Goal: Task Accomplishment & Management: Manage account settings

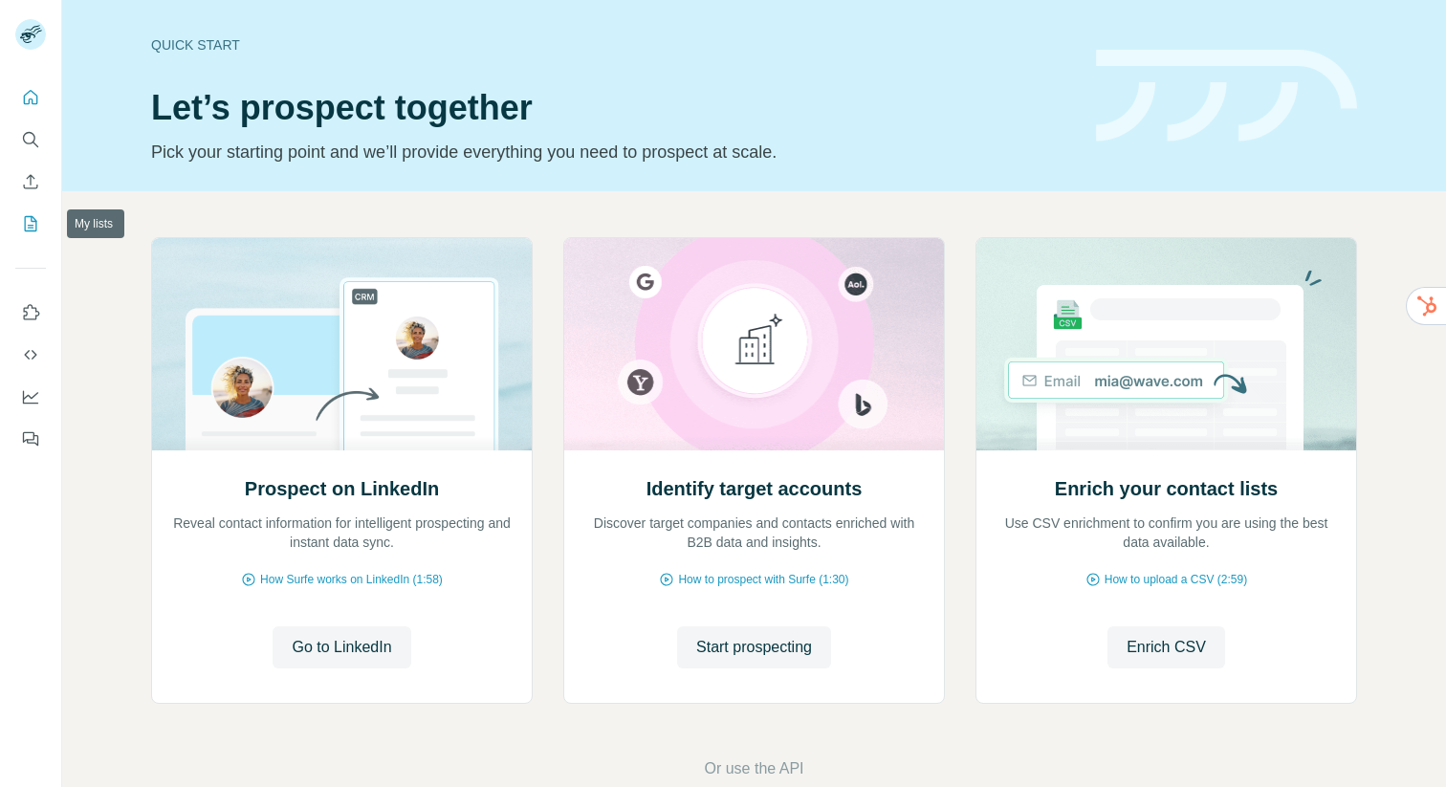
click at [38, 231] on icon "My lists" at bounding box center [30, 223] width 19 height 19
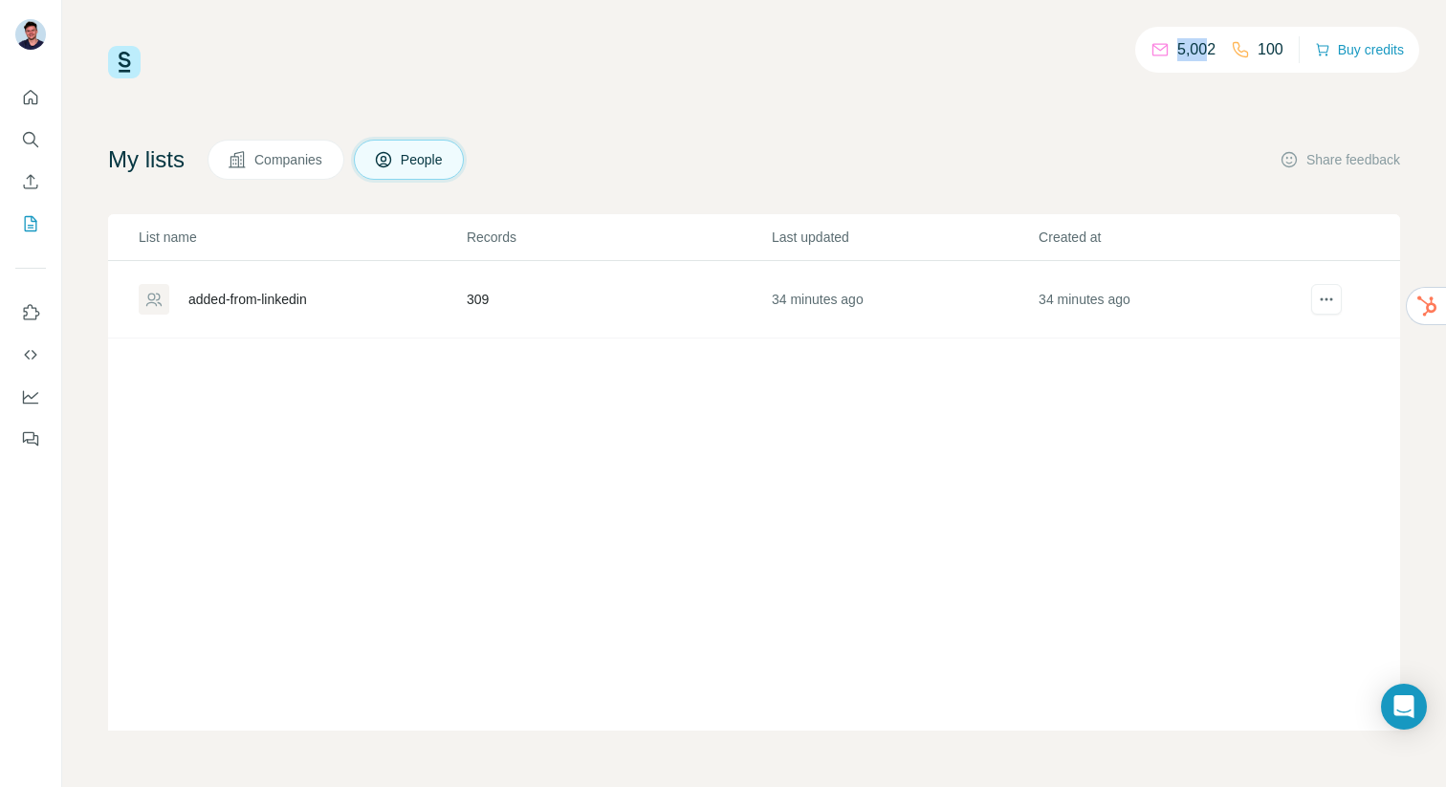
drag, startPoint x: 1162, startPoint y: 55, endPoint x: 1147, endPoint y: 55, distance: 14.4
click at [1150, 55] on div "5,002" at bounding box center [1182, 49] width 65 height 23
click at [970, 201] on div "My lists Companies People Share feedback List name Records Last updated Created…" at bounding box center [754, 435] width 1292 height 591
click at [31, 175] on icon "Enrich CSV" at bounding box center [31, 181] width 14 height 14
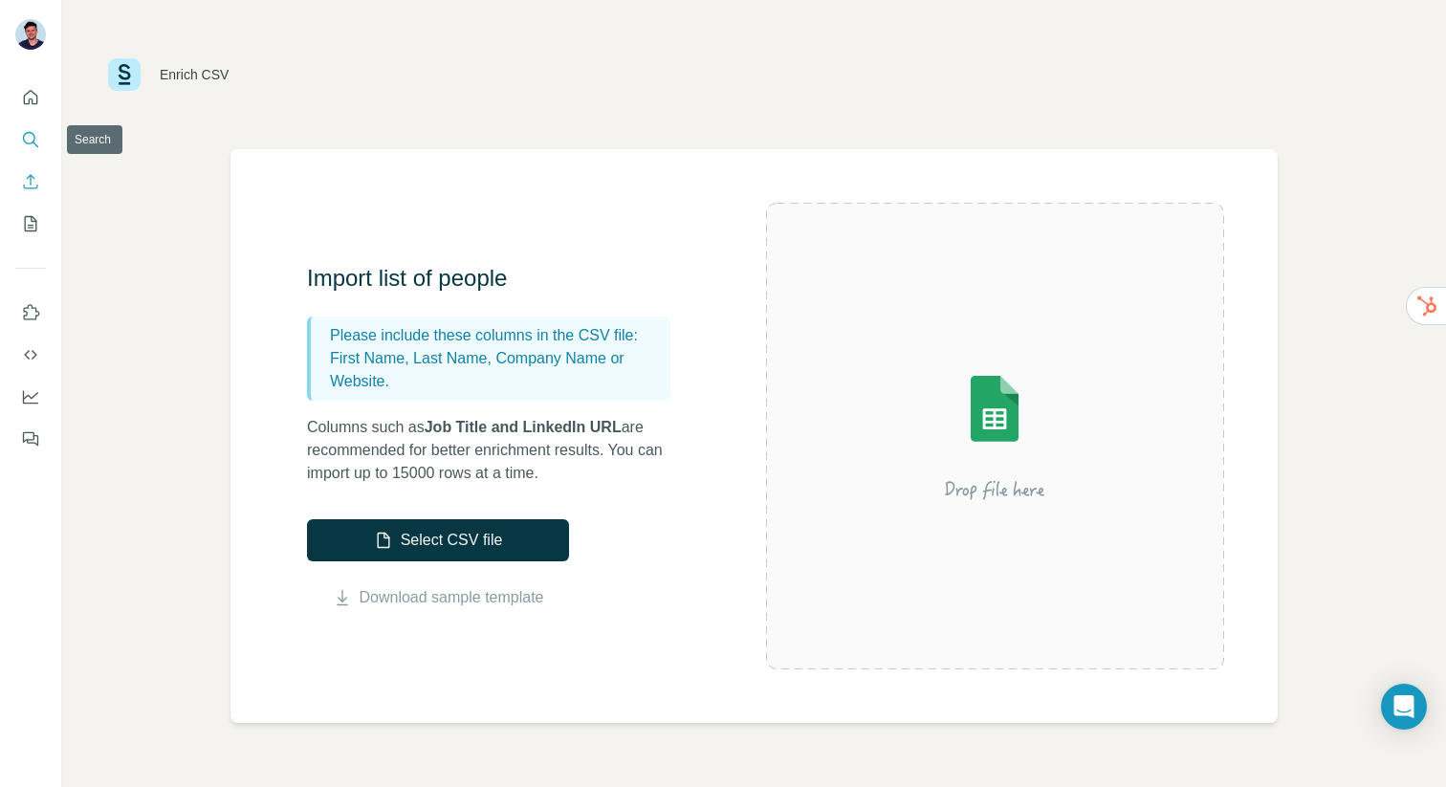
click at [35, 146] on icon "Search" at bounding box center [30, 139] width 19 height 19
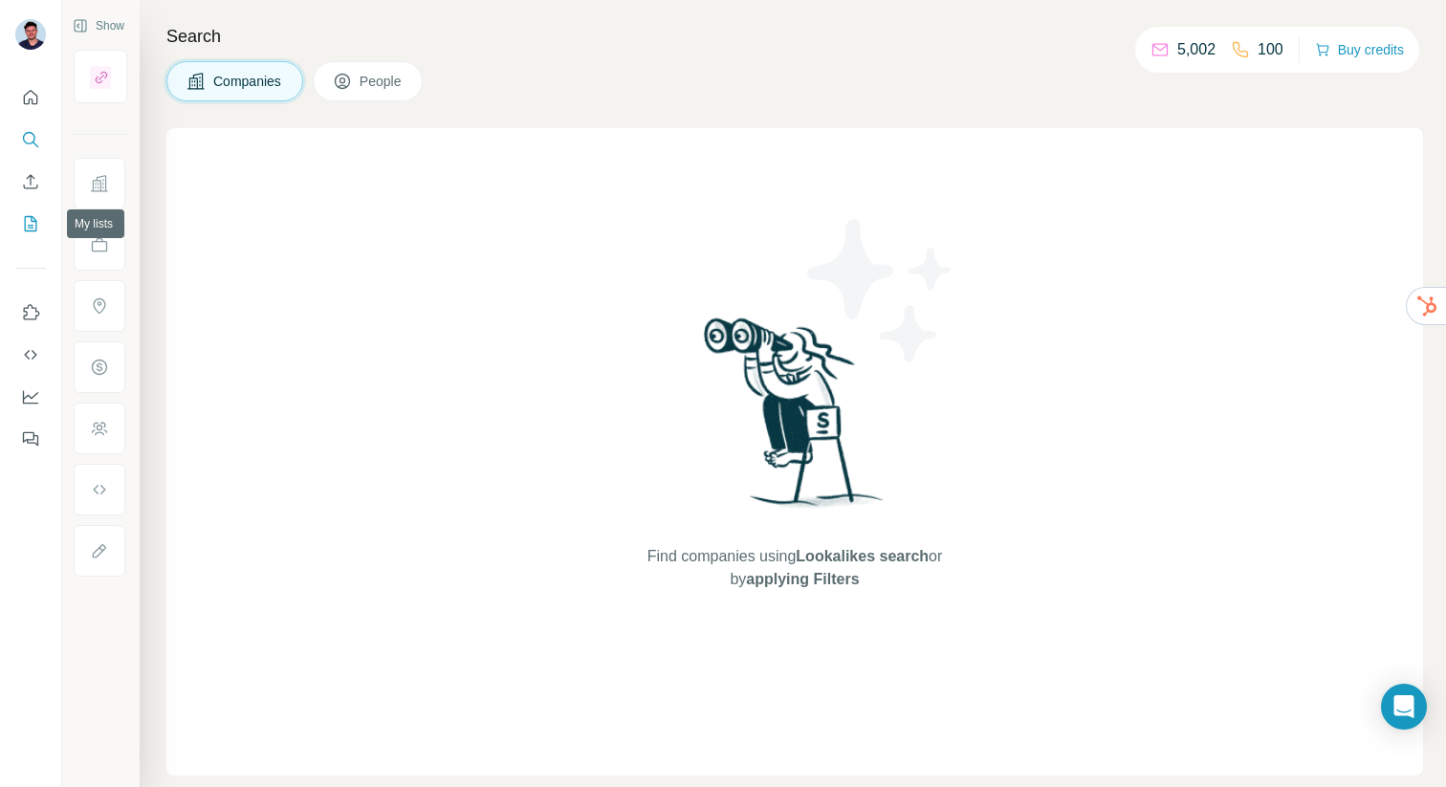
click at [29, 228] on icon "My lists" at bounding box center [33, 222] width 10 height 12
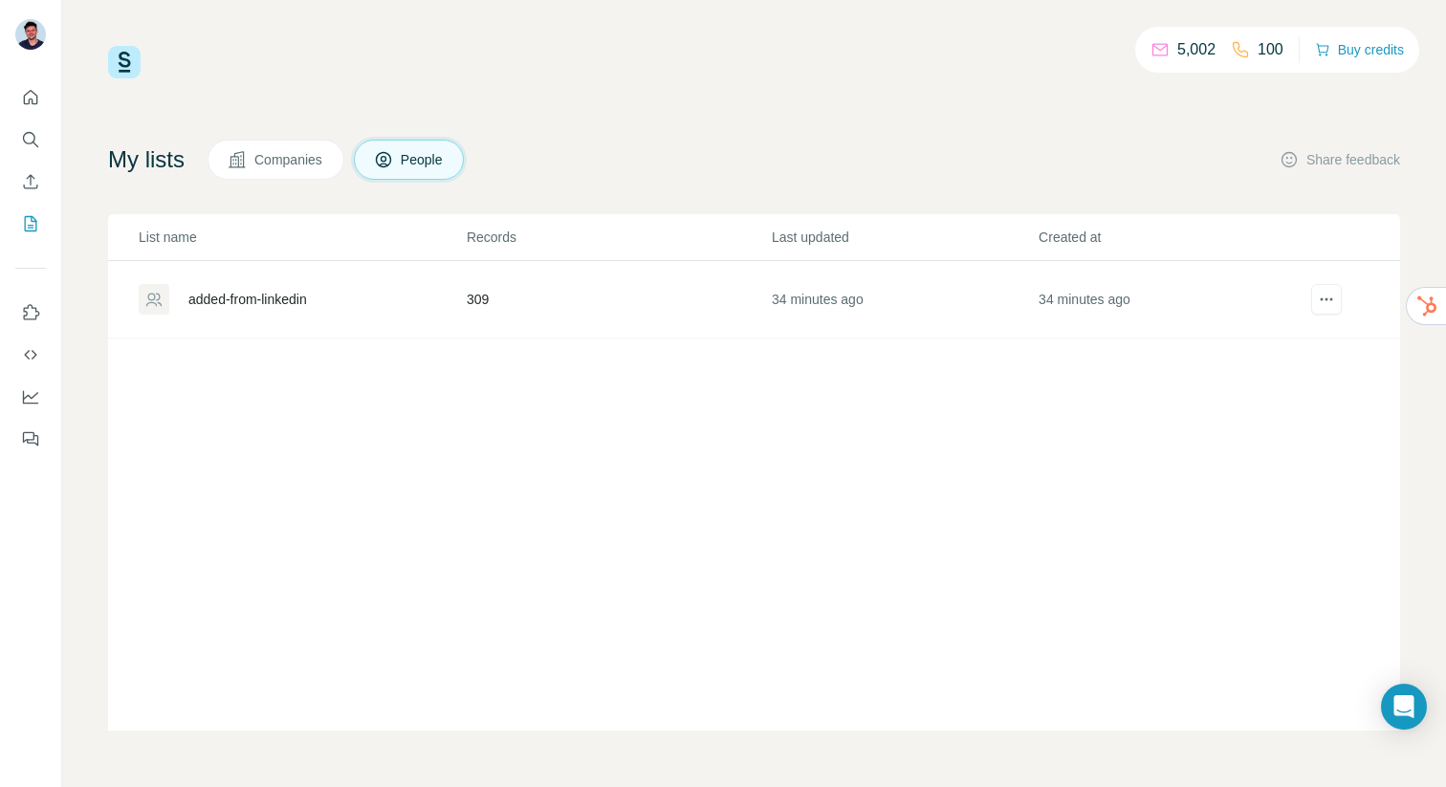
click at [238, 296] on div "added-from-linkedin" at bounding box center [247, 299] width 119 height 19
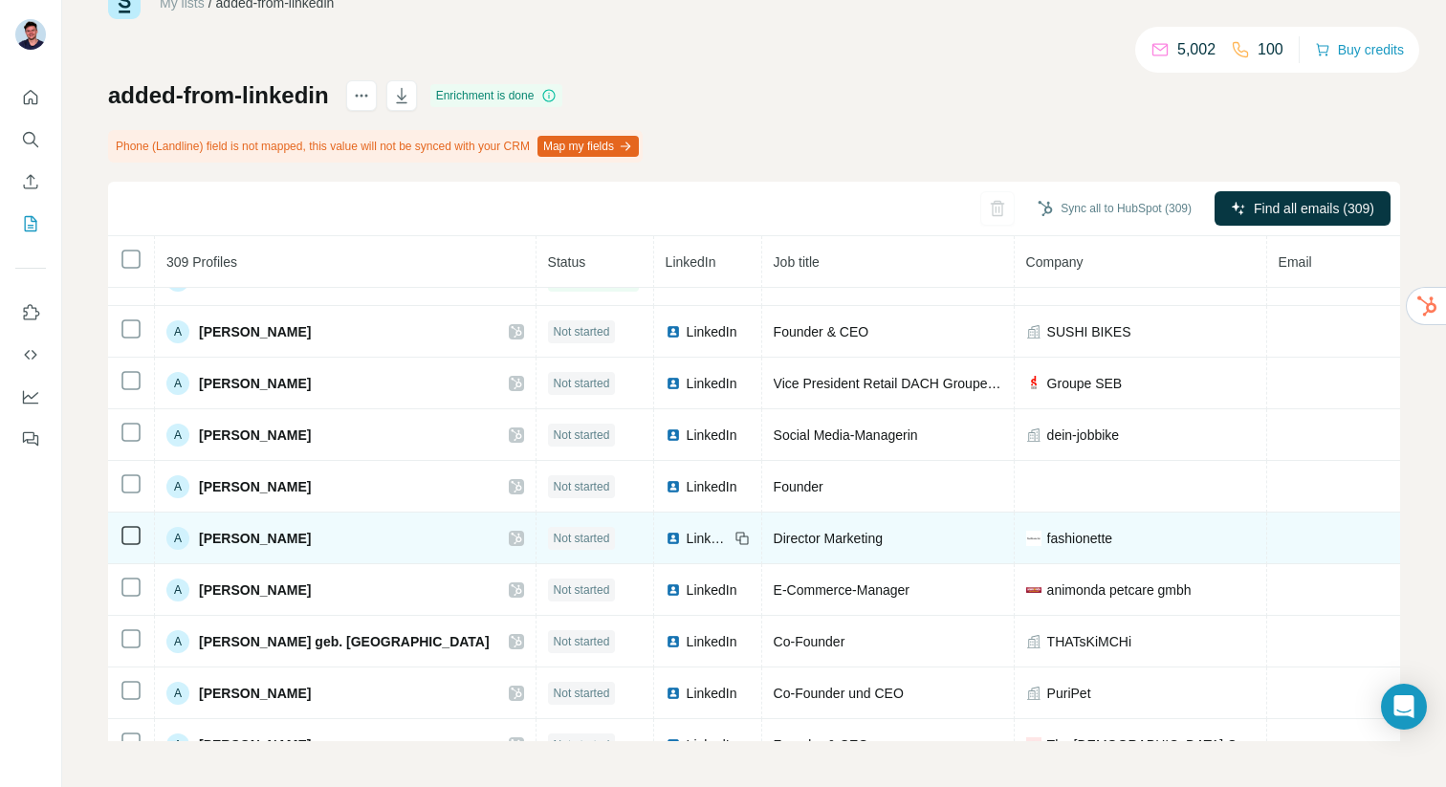
scroll to position [1212, 0]
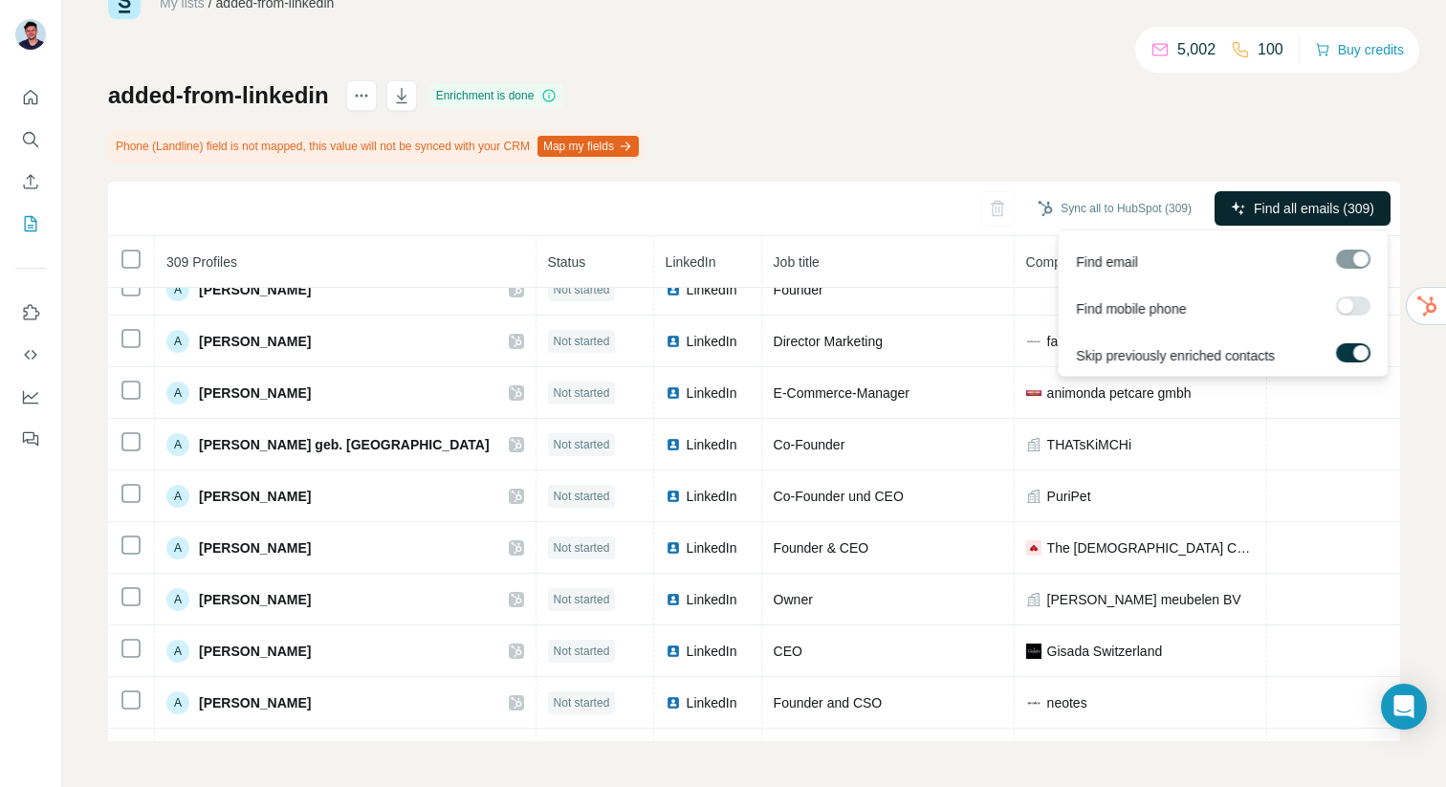
click at [1273, 203] on span "Find all emails (309)" at bounding box center [1314, 208] width 120 height 19
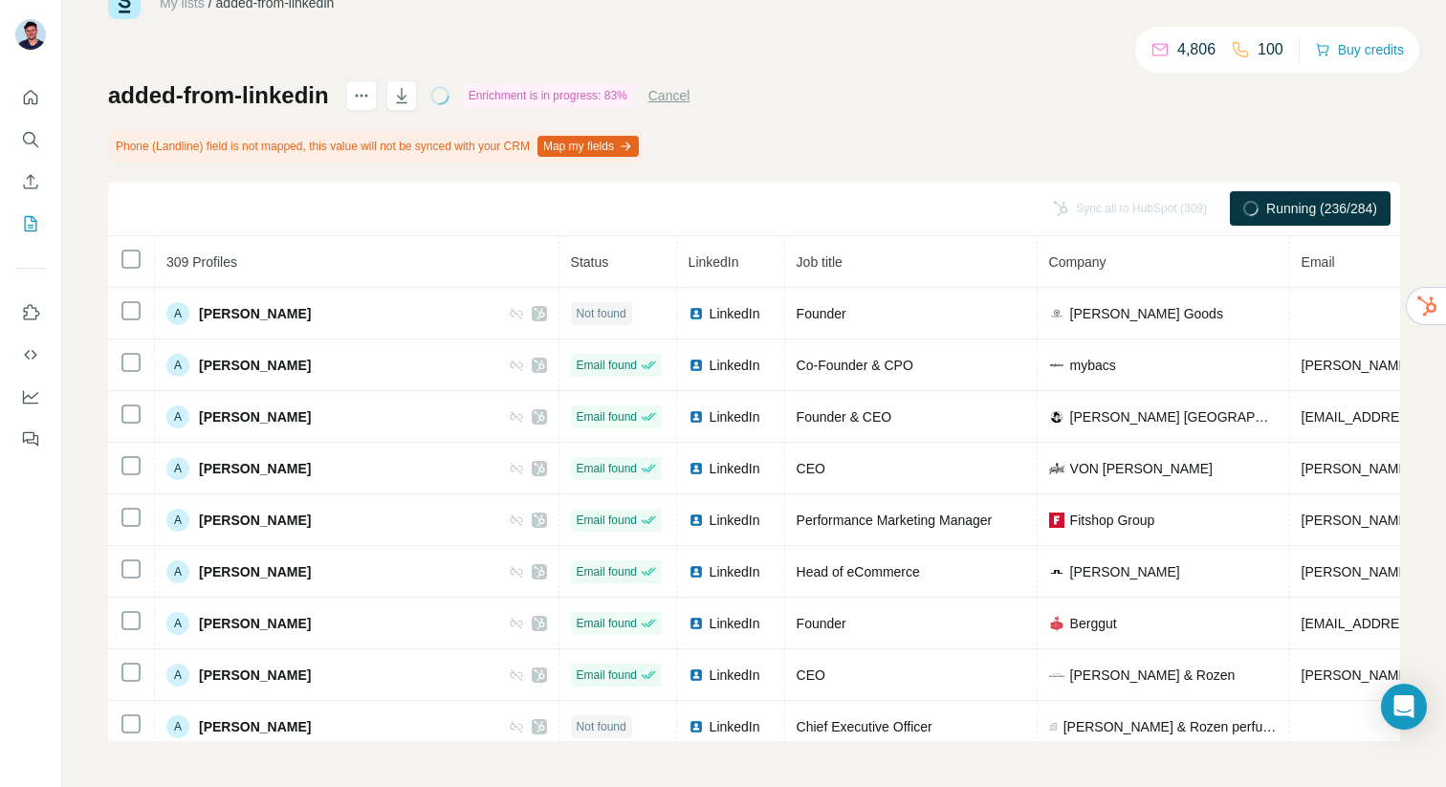
scroll to position [0, 0]
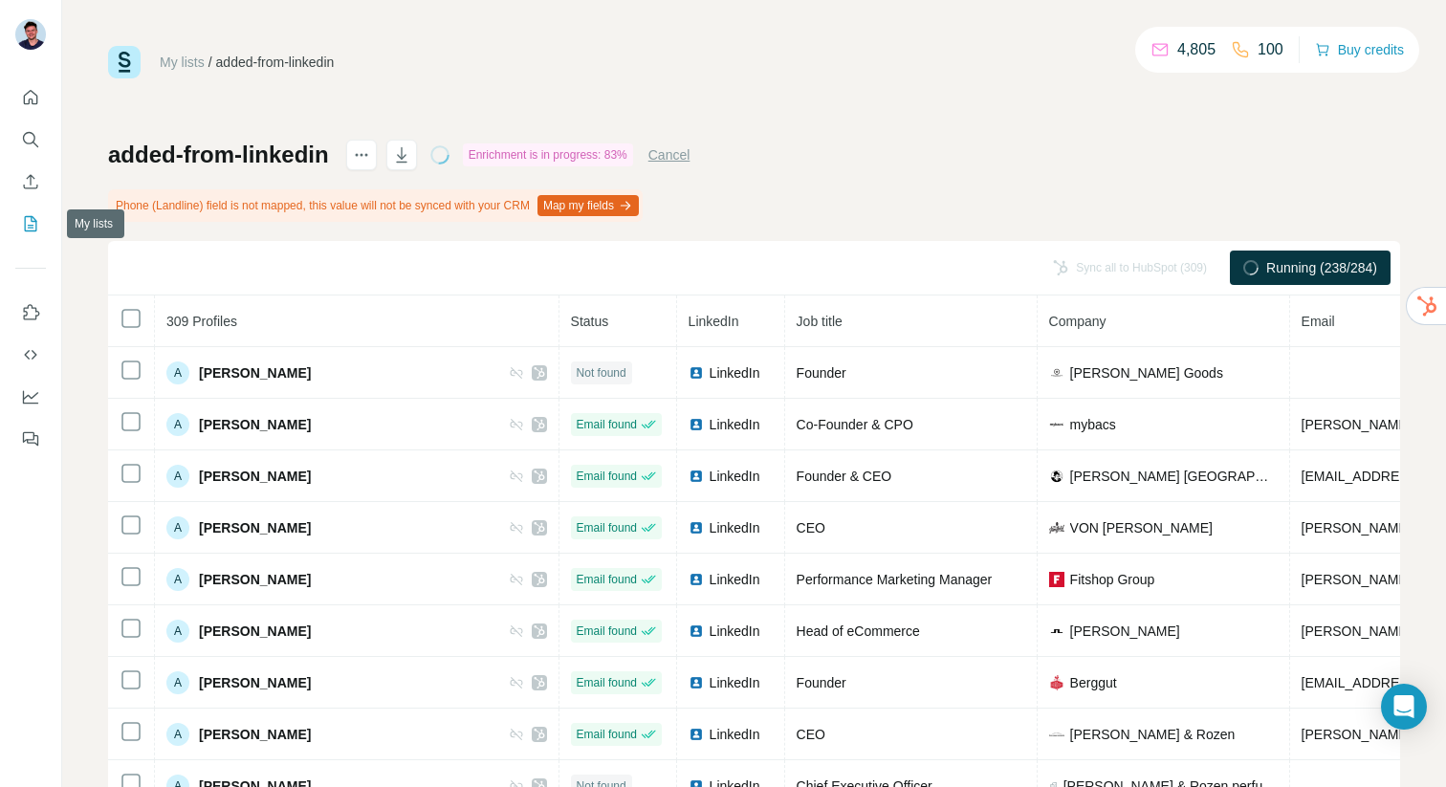
click at [29, 225] on icon "My lists" at bounding box center [33, 222] width 10 height 12
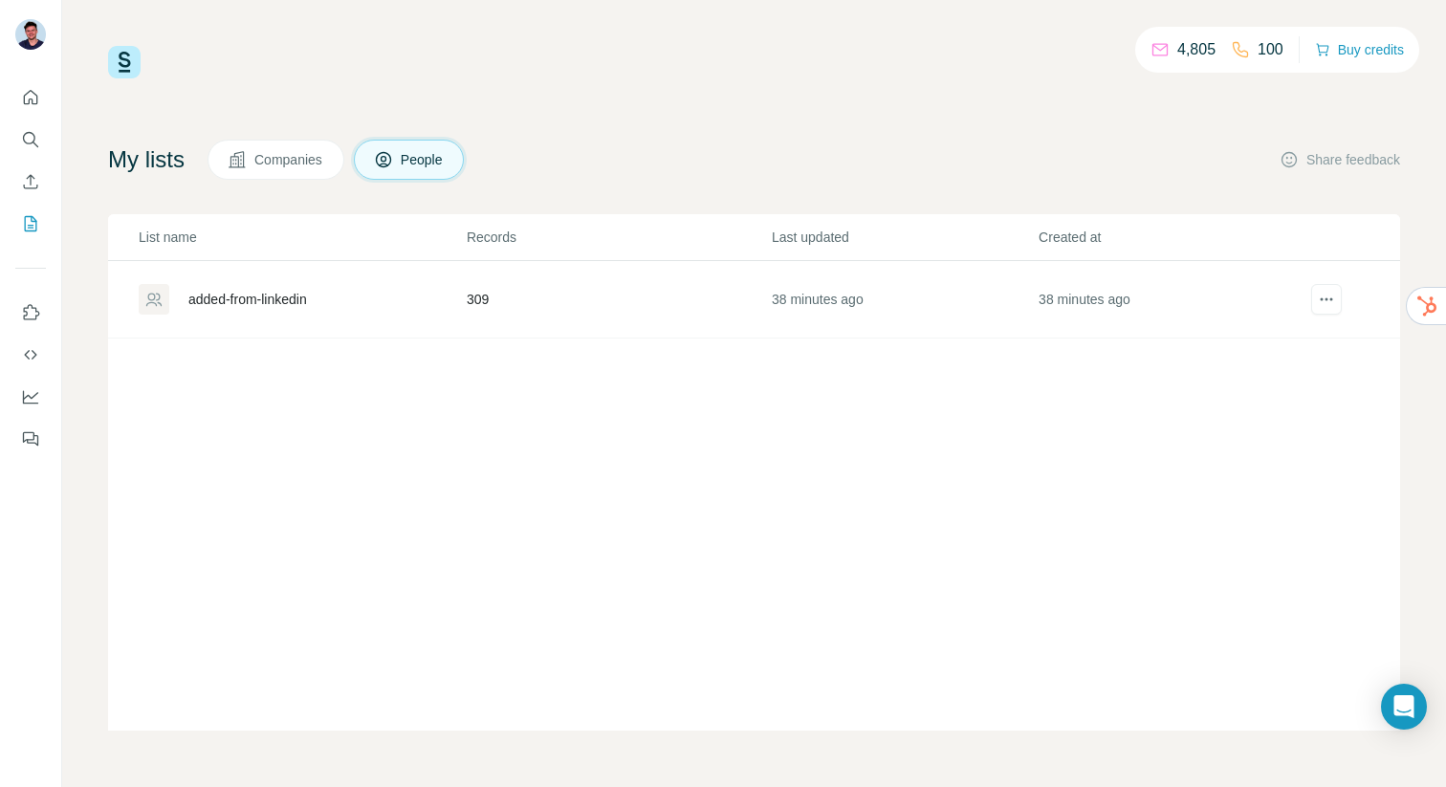
click at [263, 161] on span "Companies" at bounding box center [289, 159] width 70 height 19
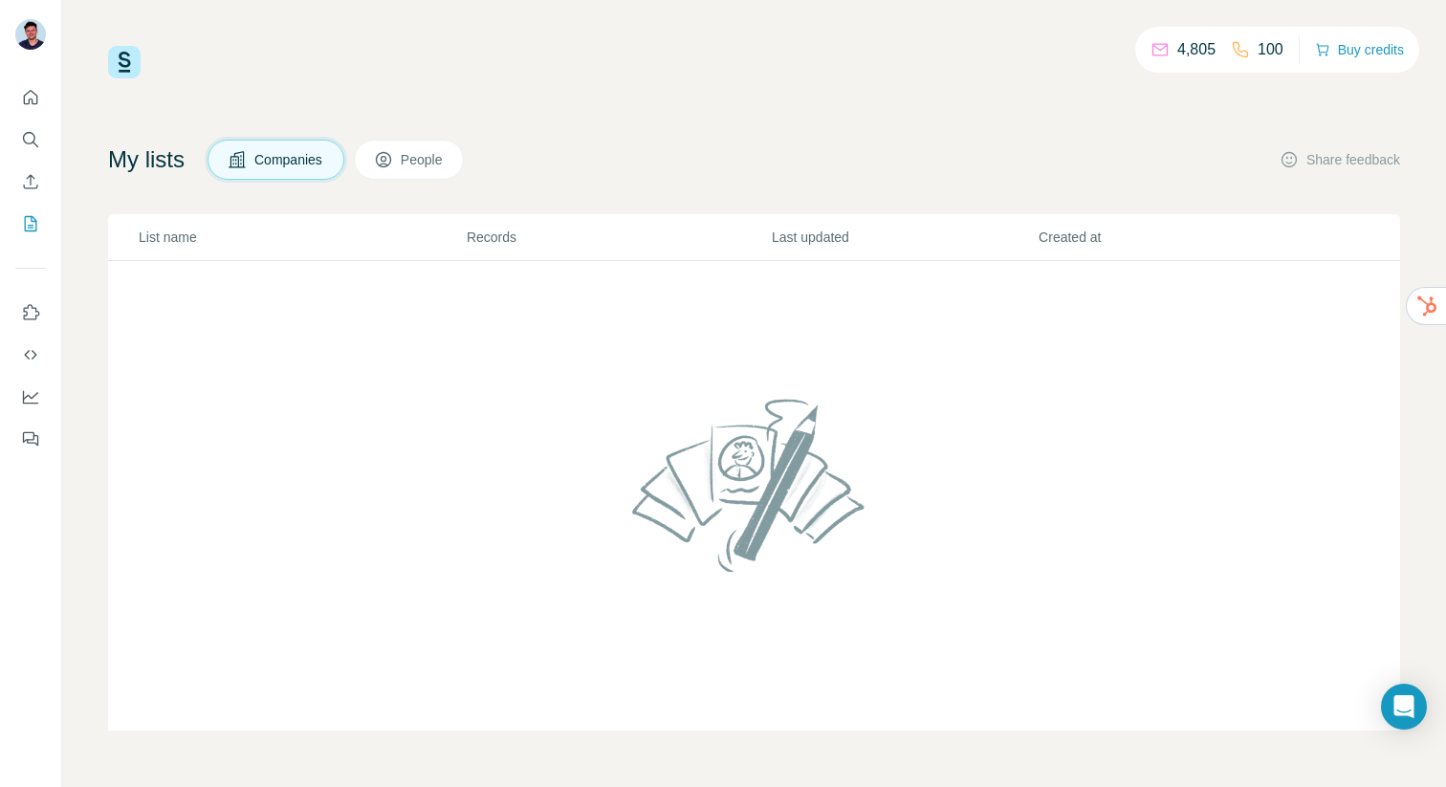
click at [406, 159] on button "People" at bounding box center [409, 160] width 111 height 40
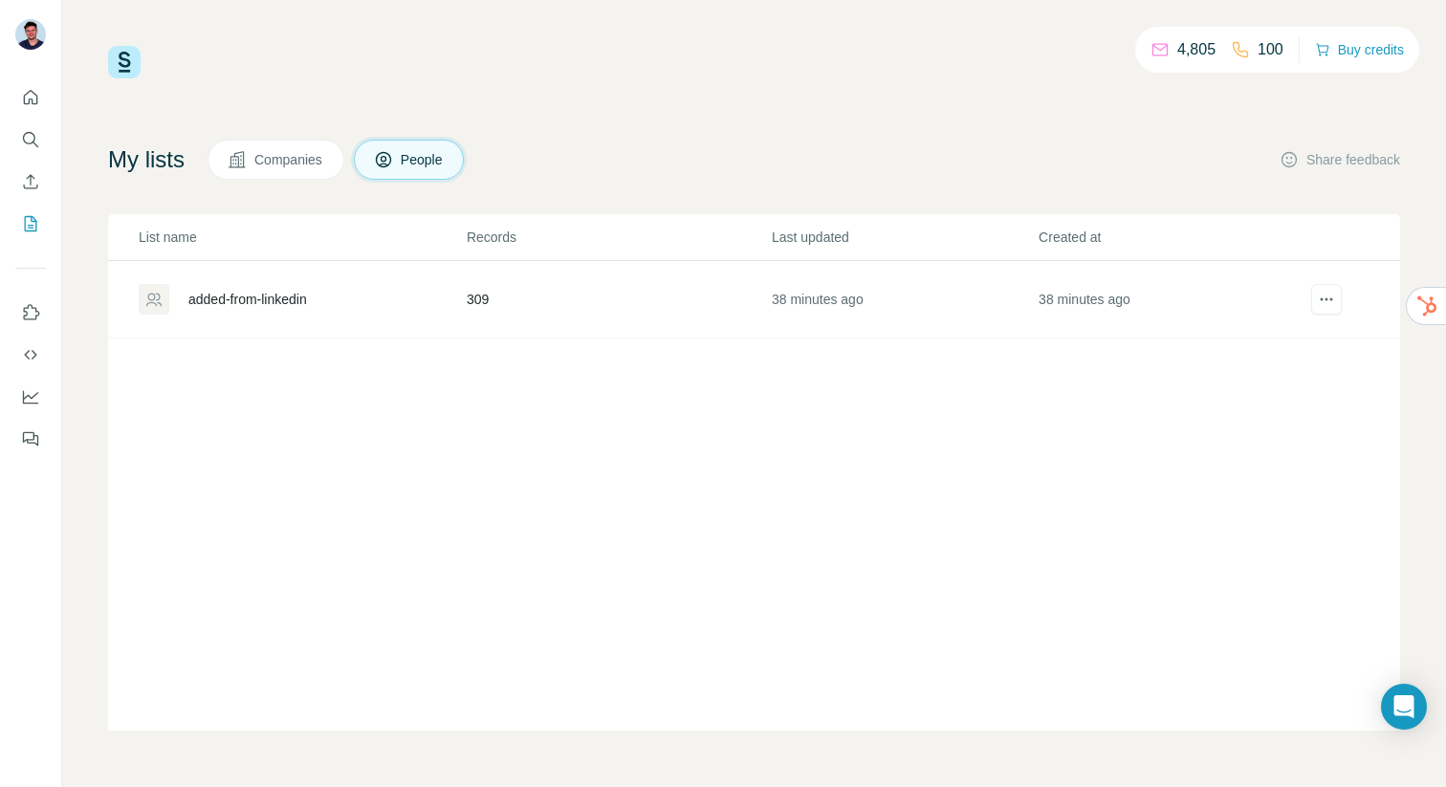
click at [297, 165] on span "Companies" at bounding box center [289, 159] width 70 height 19
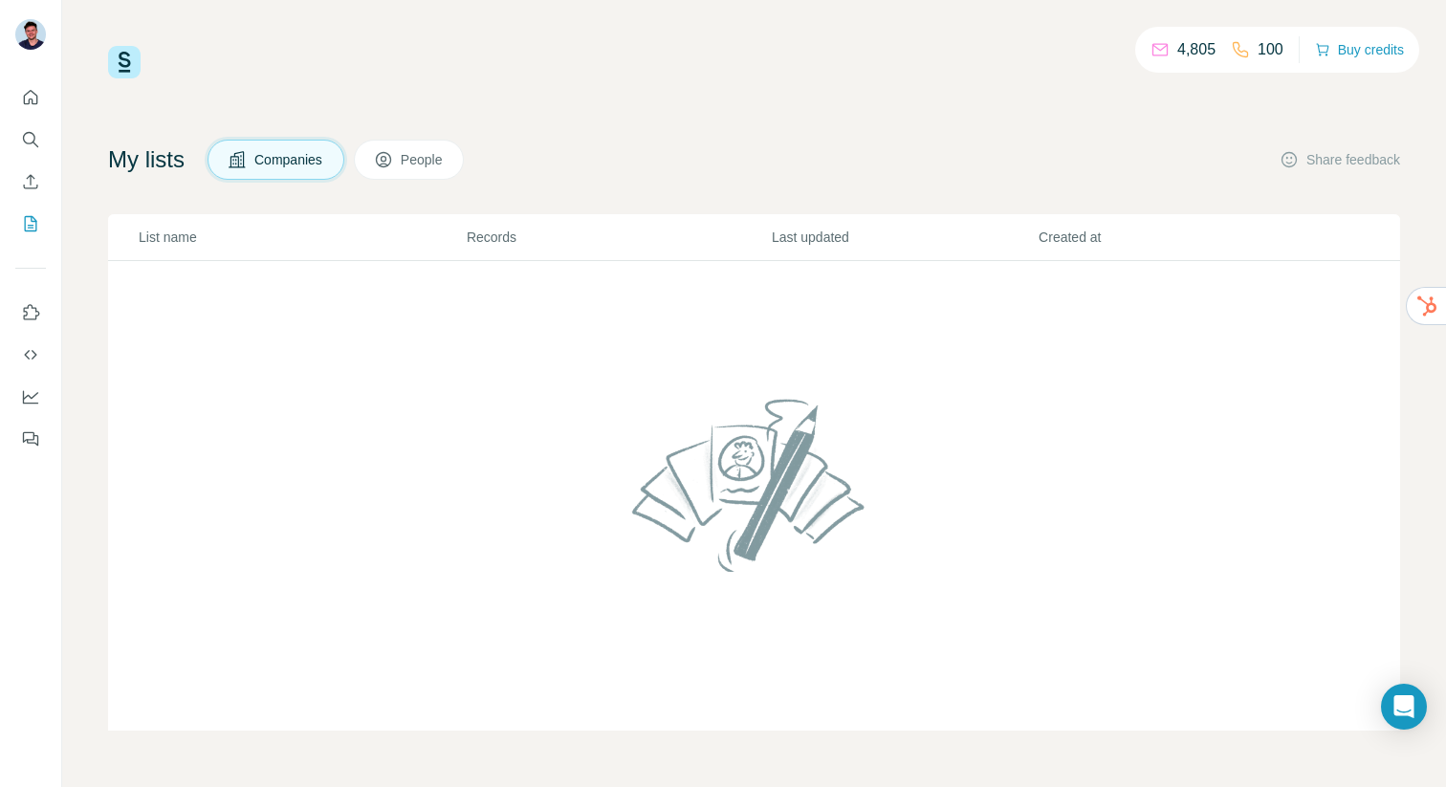
click at [420, 161] on span "People" at bounding box center [423, 159] width 44 height 19
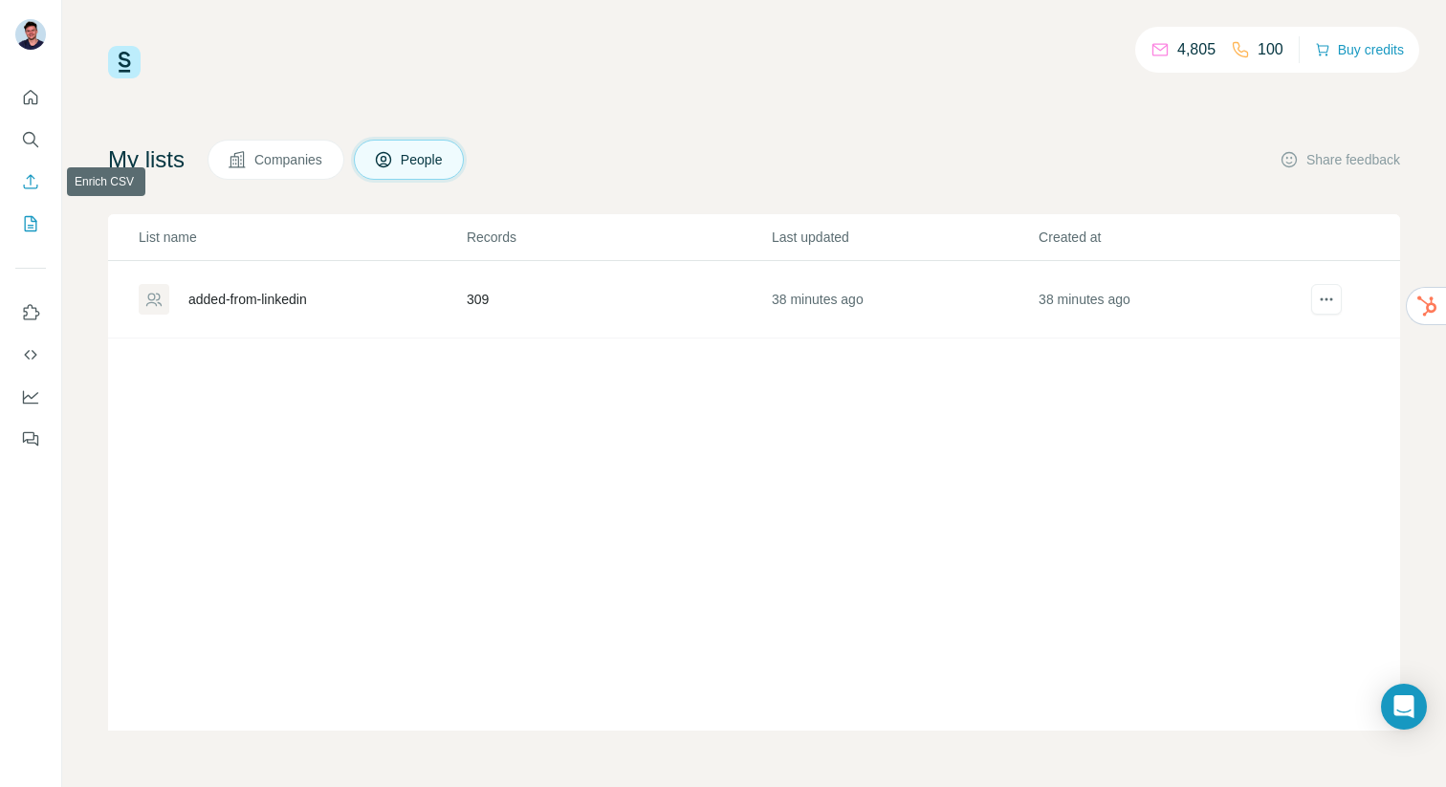
click at [24, 179] on icon "Enrich CSV" at bounding box center [30, 181] width 19 height 19
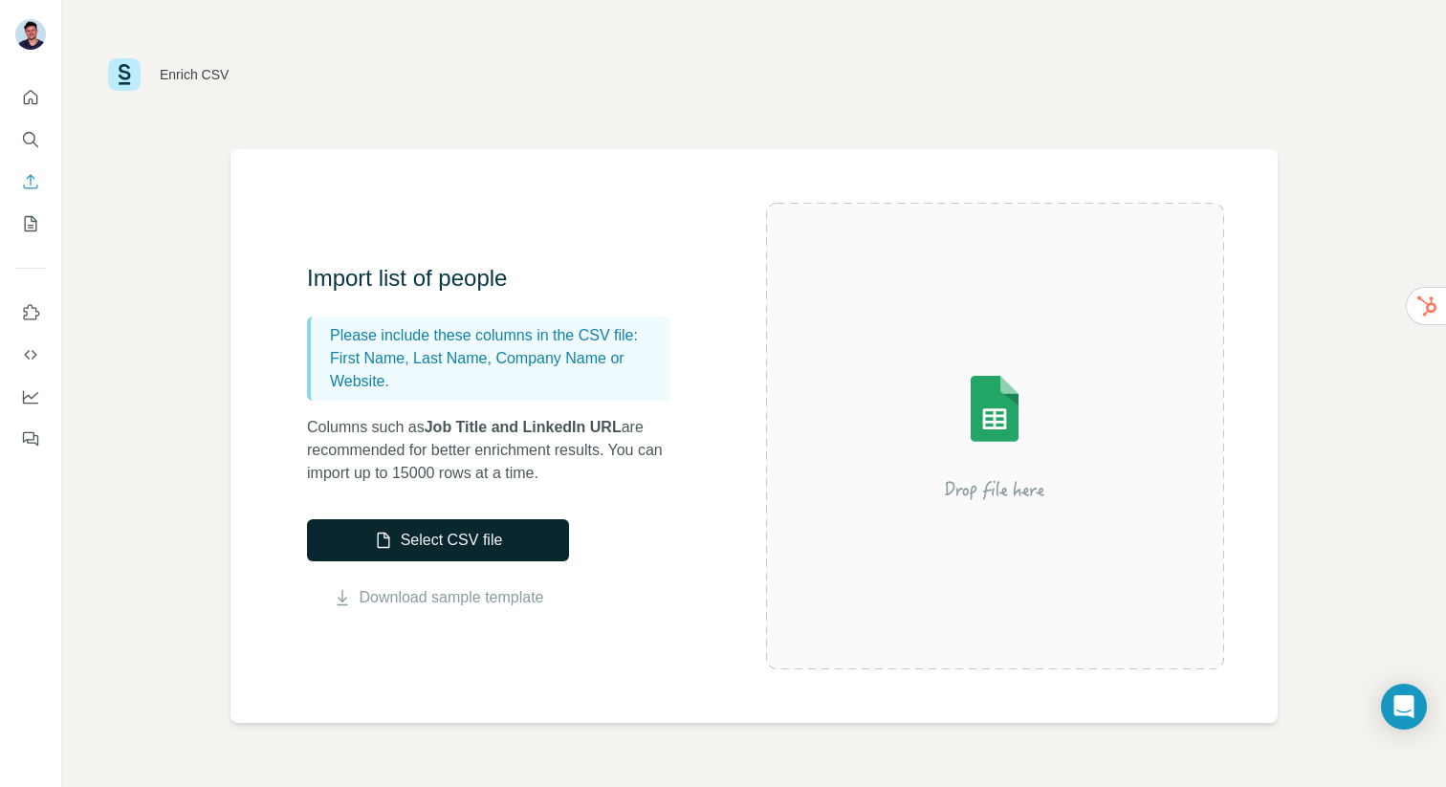
click at [492, 531] on button "Select CSV file" at bounding box center [438, 540] width 262 height 42
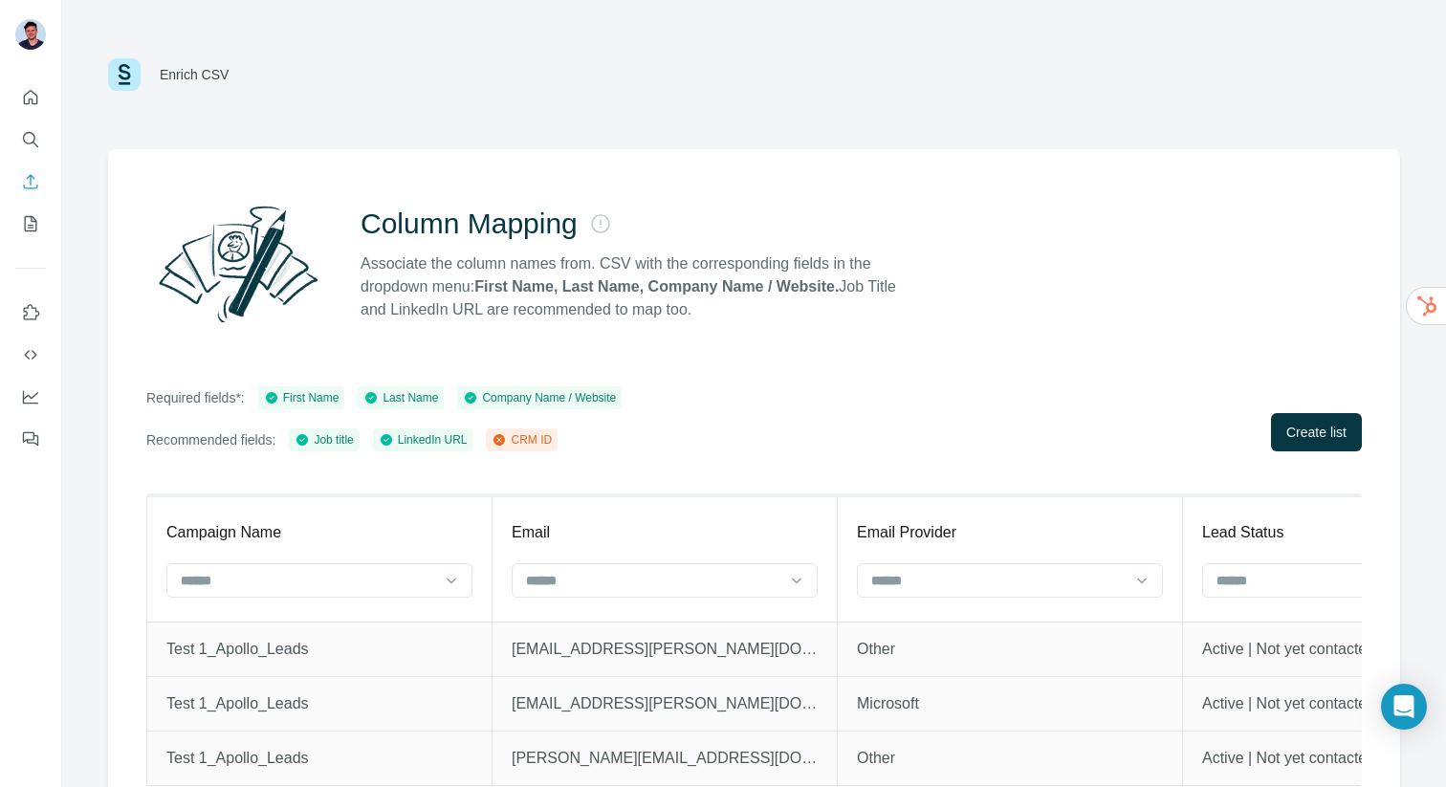
scroll to position [33, 0]
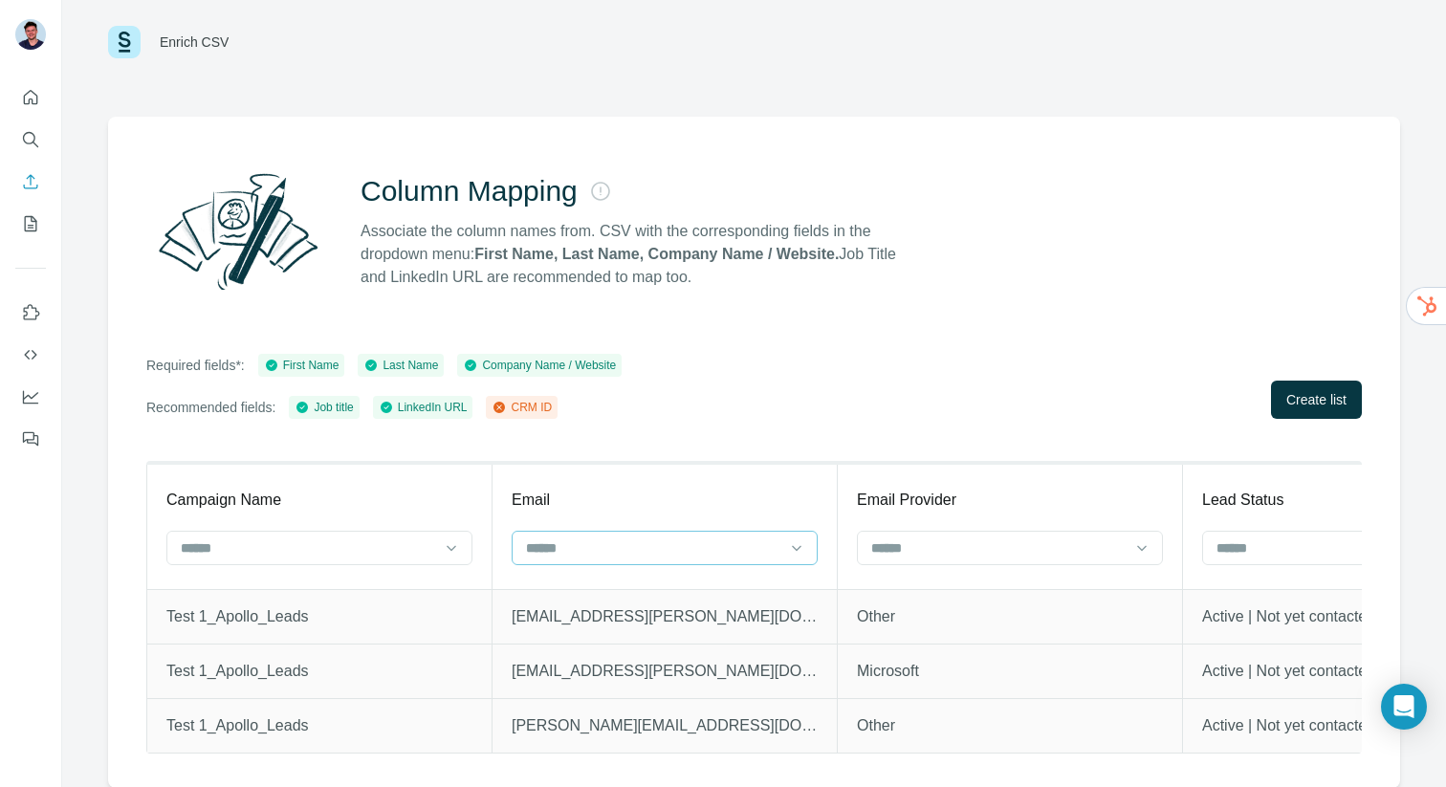
click at [688, 535] on div at bounding box center [653, 548] width 258 height 33
click at [688, 546] on input at bounding box center [653, 547] width 258 height 21
click at [924, 542] on input at bounding box center [998, 547] width 258 height 21
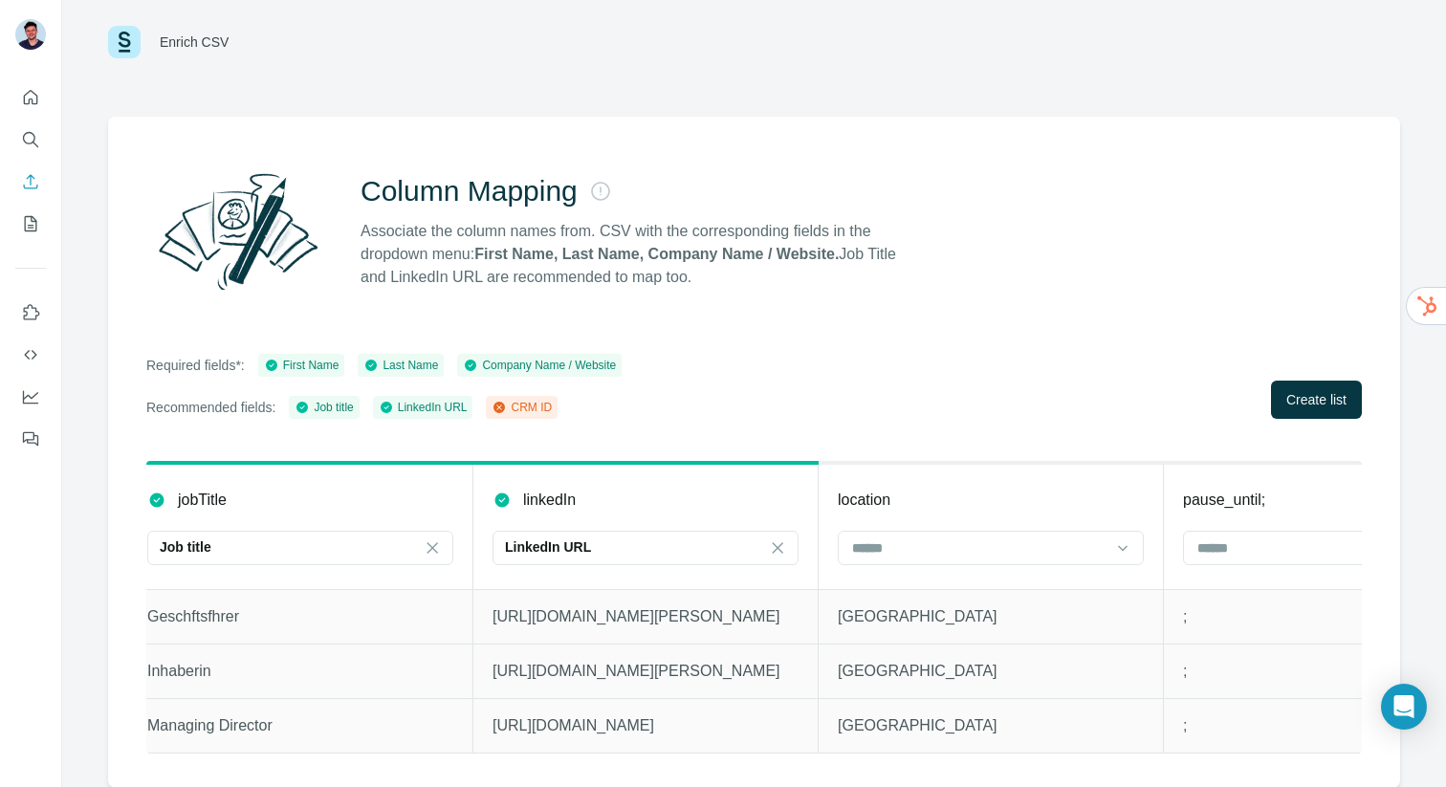
scroll to position [0, 4654]
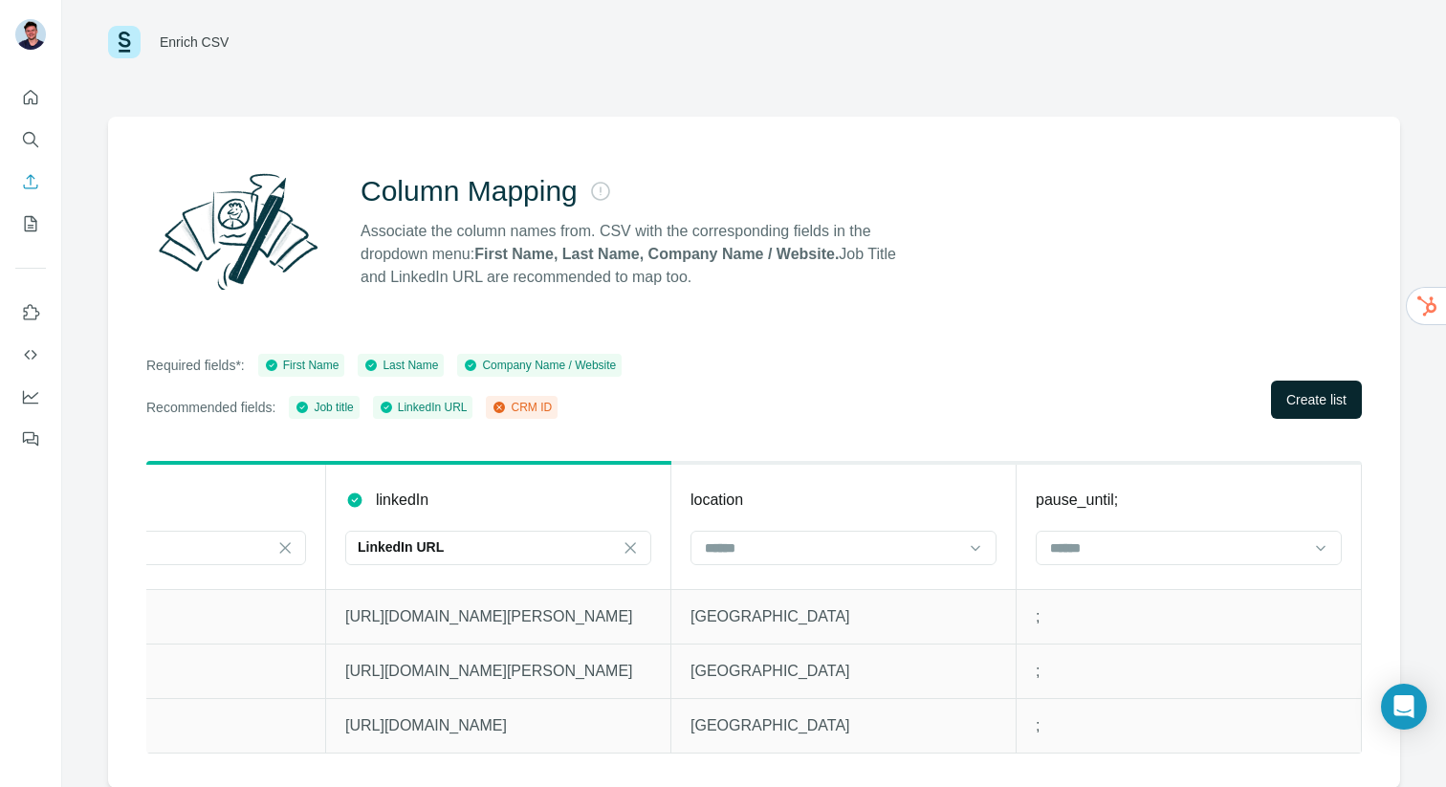
click at [1288, 403] on span "Create list" at bounding box center [1316, 399] width 60 height 19
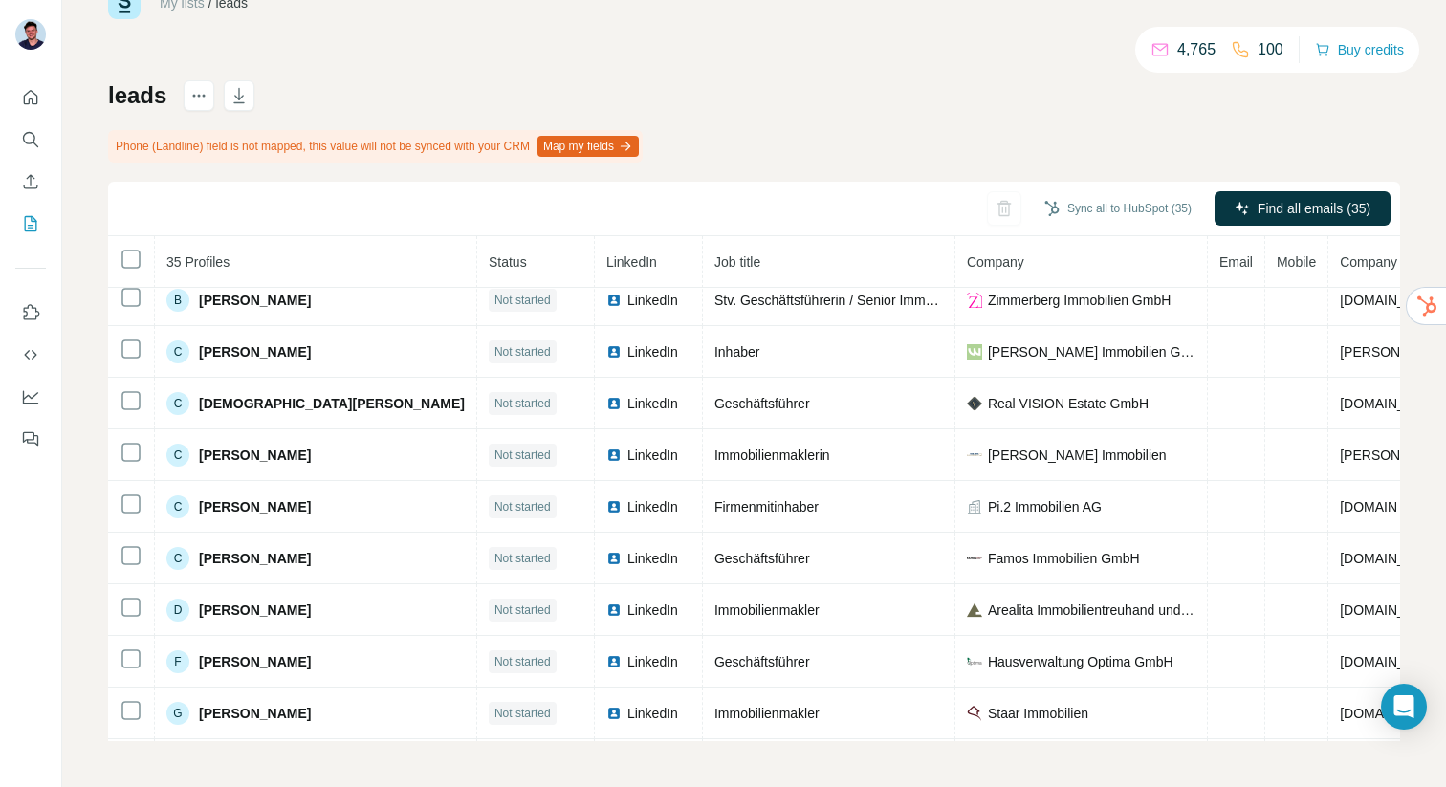
scroll to position [97, 0]
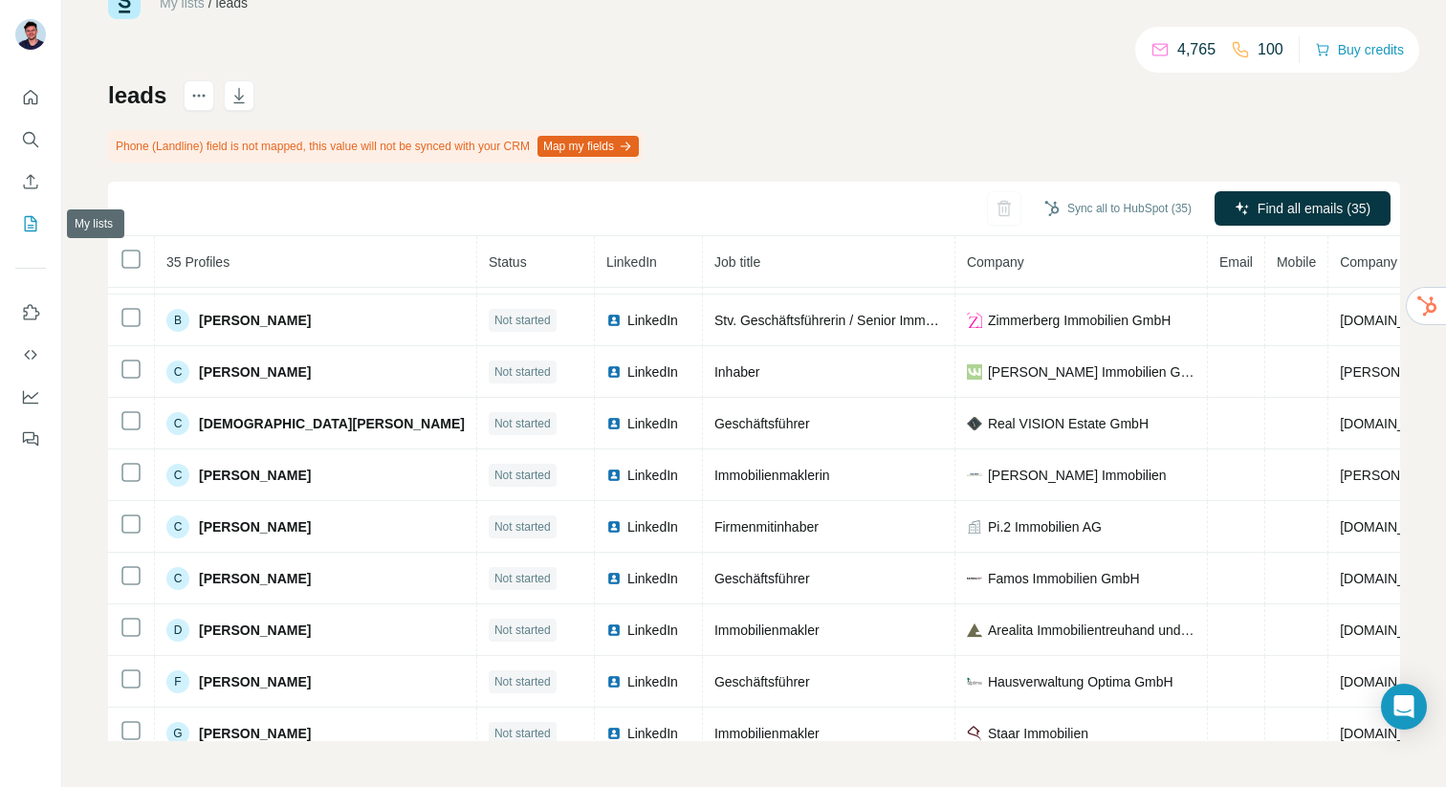
click at [31, 213] on button "My lists" at bounding box center [30, 224] width 31 height 34
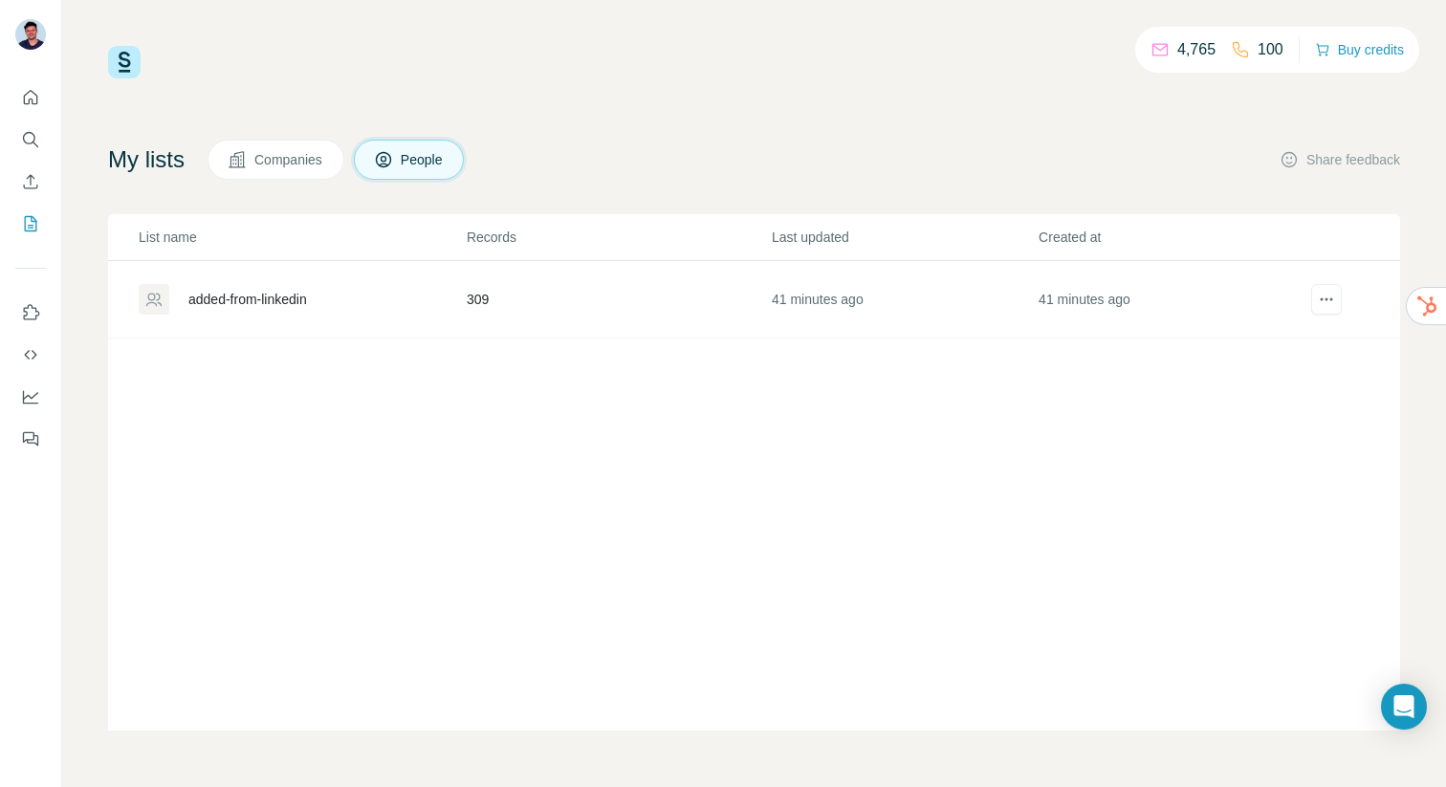
click at [281, 177] on button "Companies" at bounding box center [275, 160] width 137 height 40
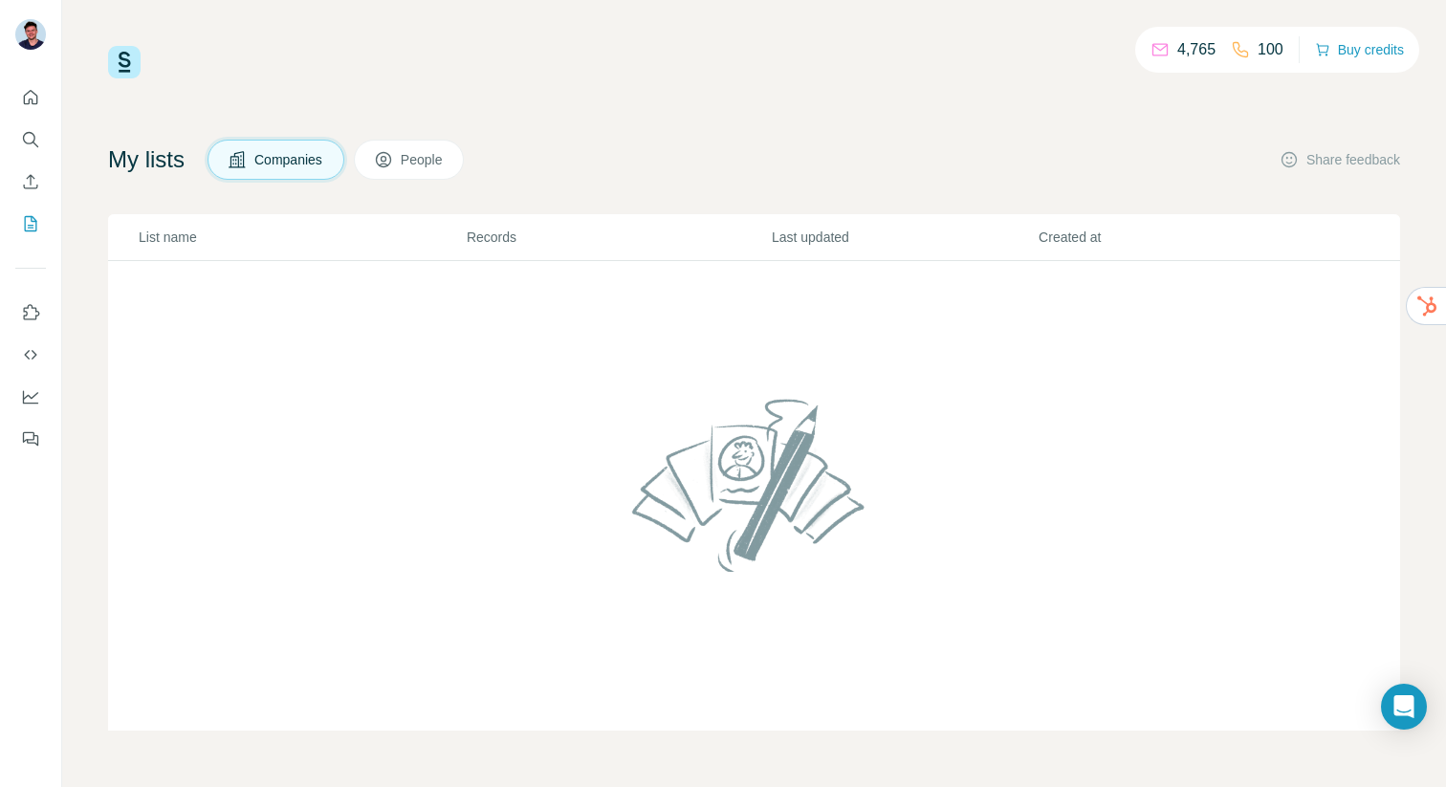
click at [393, 156] on icon at bounding box center [383, 159] width 19 height 19
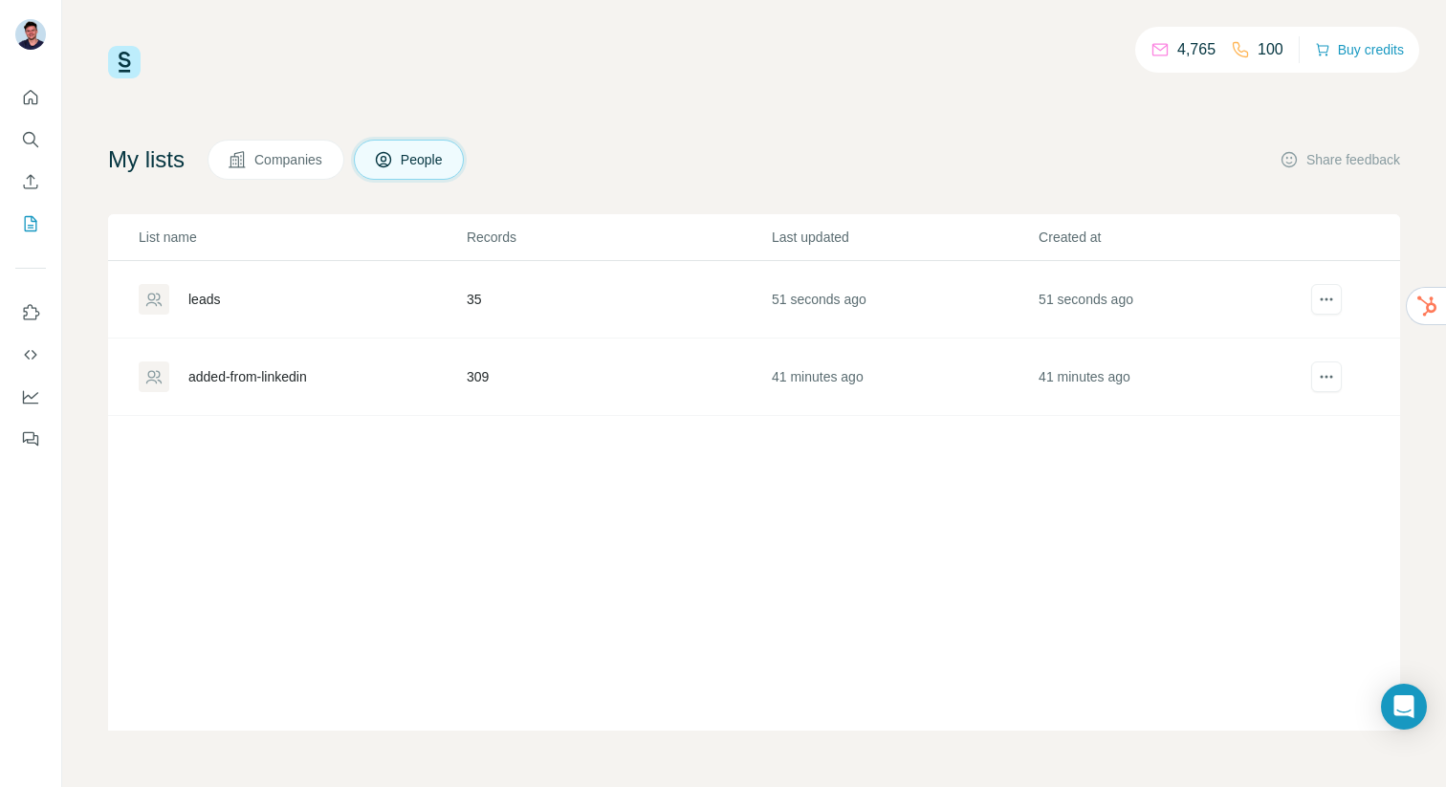
click at [222, 377] on div "added-from-linkedin" at bounding box center [247, 376] width 119 height 19
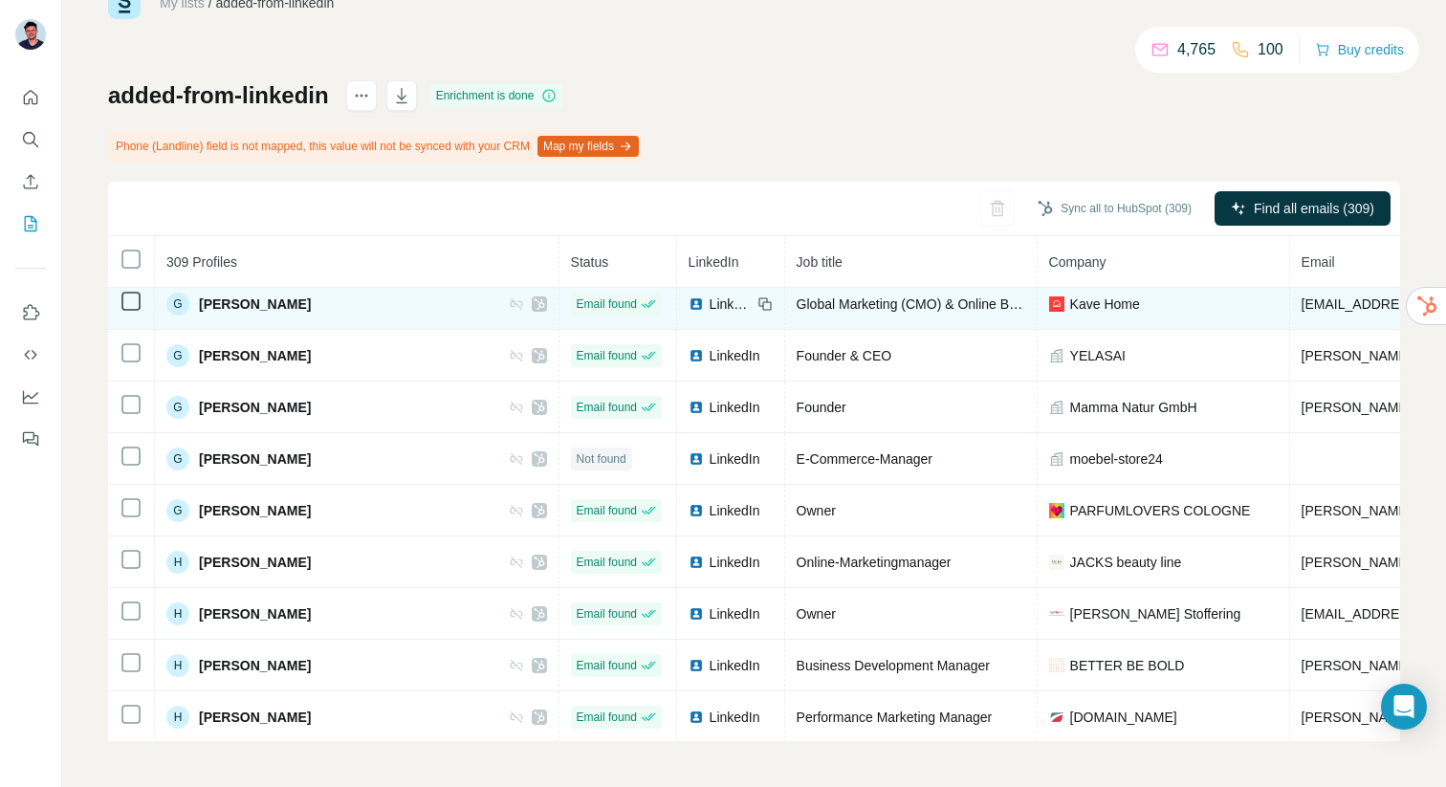
scroll to position [5227, 0]
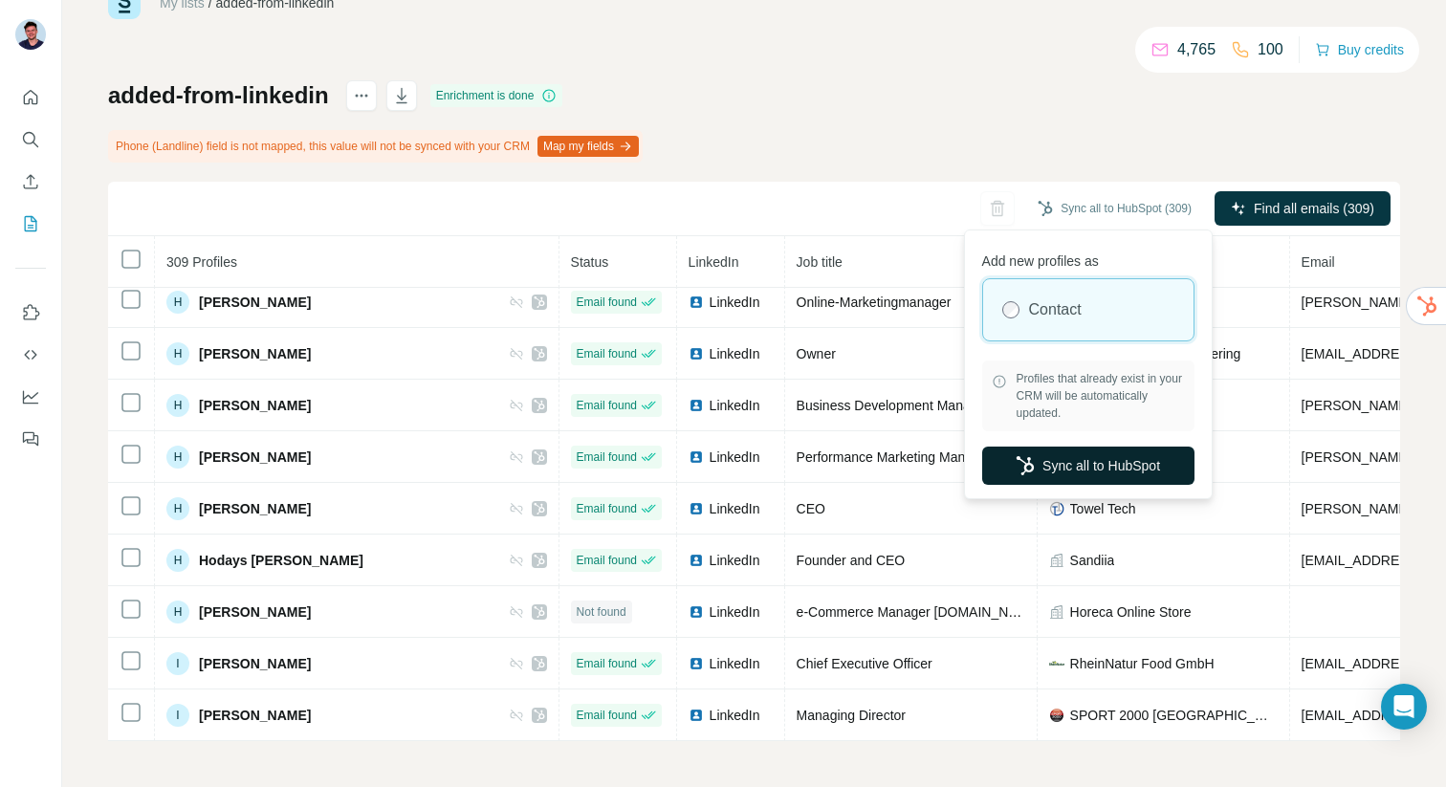
click at [1071, 468] on button "Sync all to HubSpot" at bounding box center [1088, 466] width 212 height 38
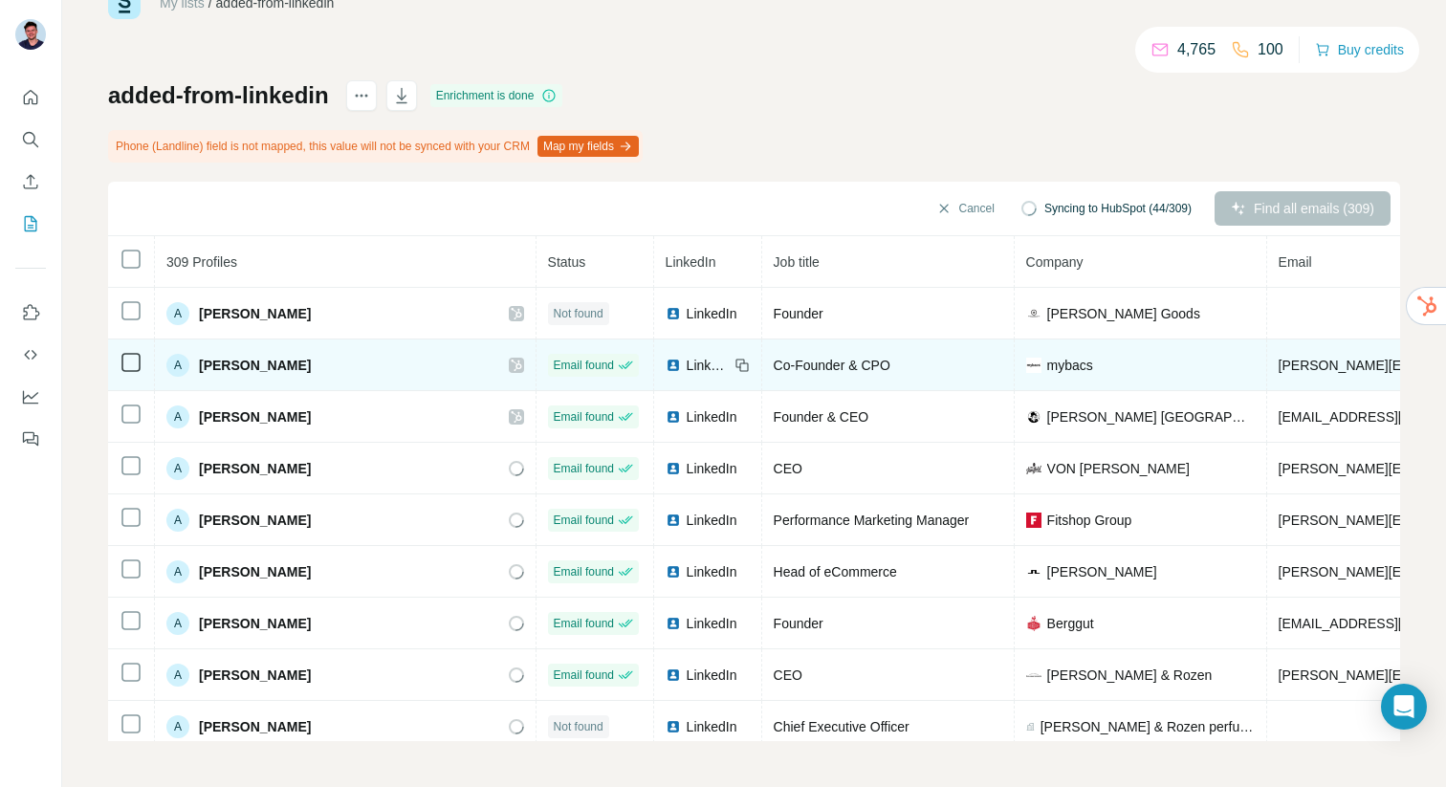
scroll to position [0, 0]
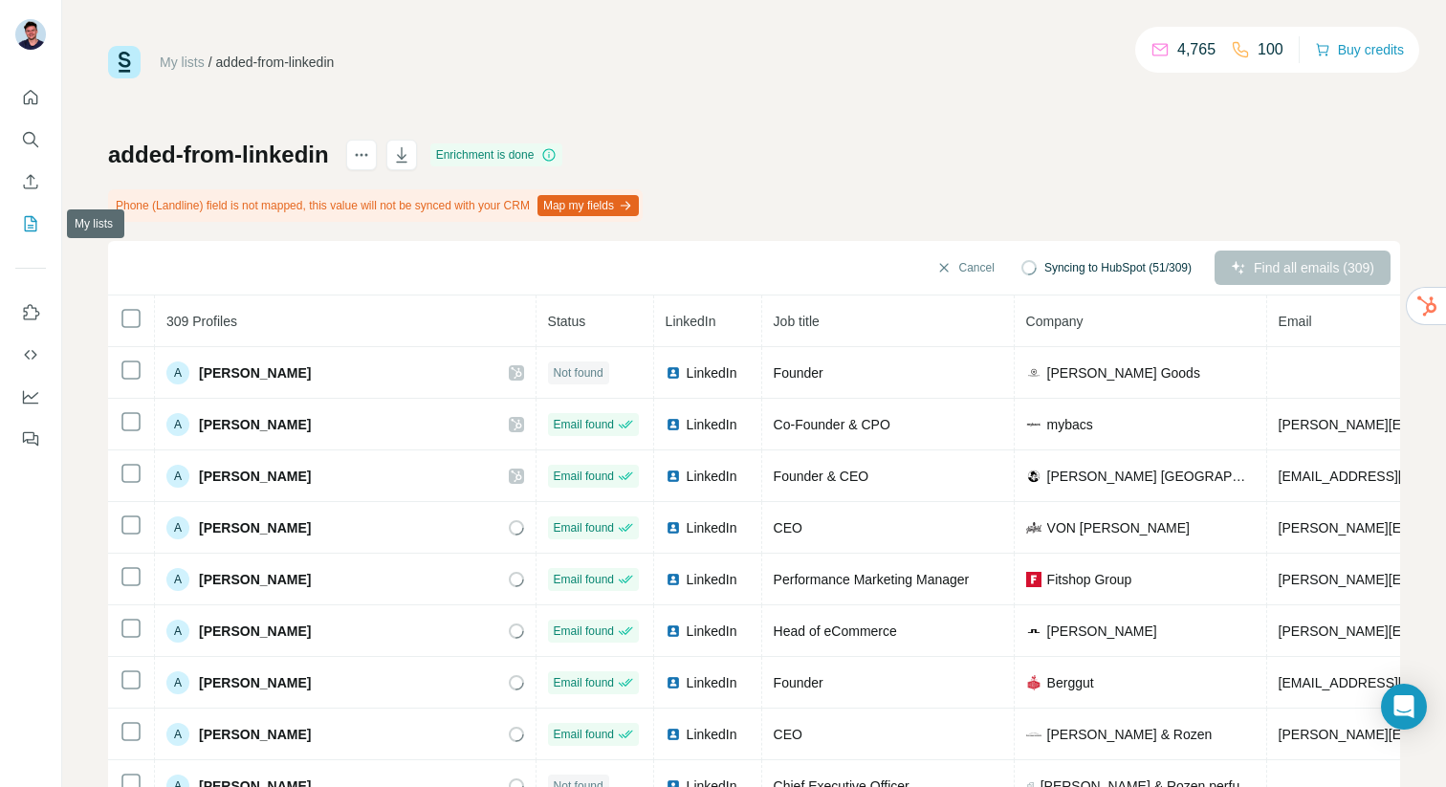
click at [32, 225] on icon "My lists" at bounding box center [33, 222] width 10 height 12
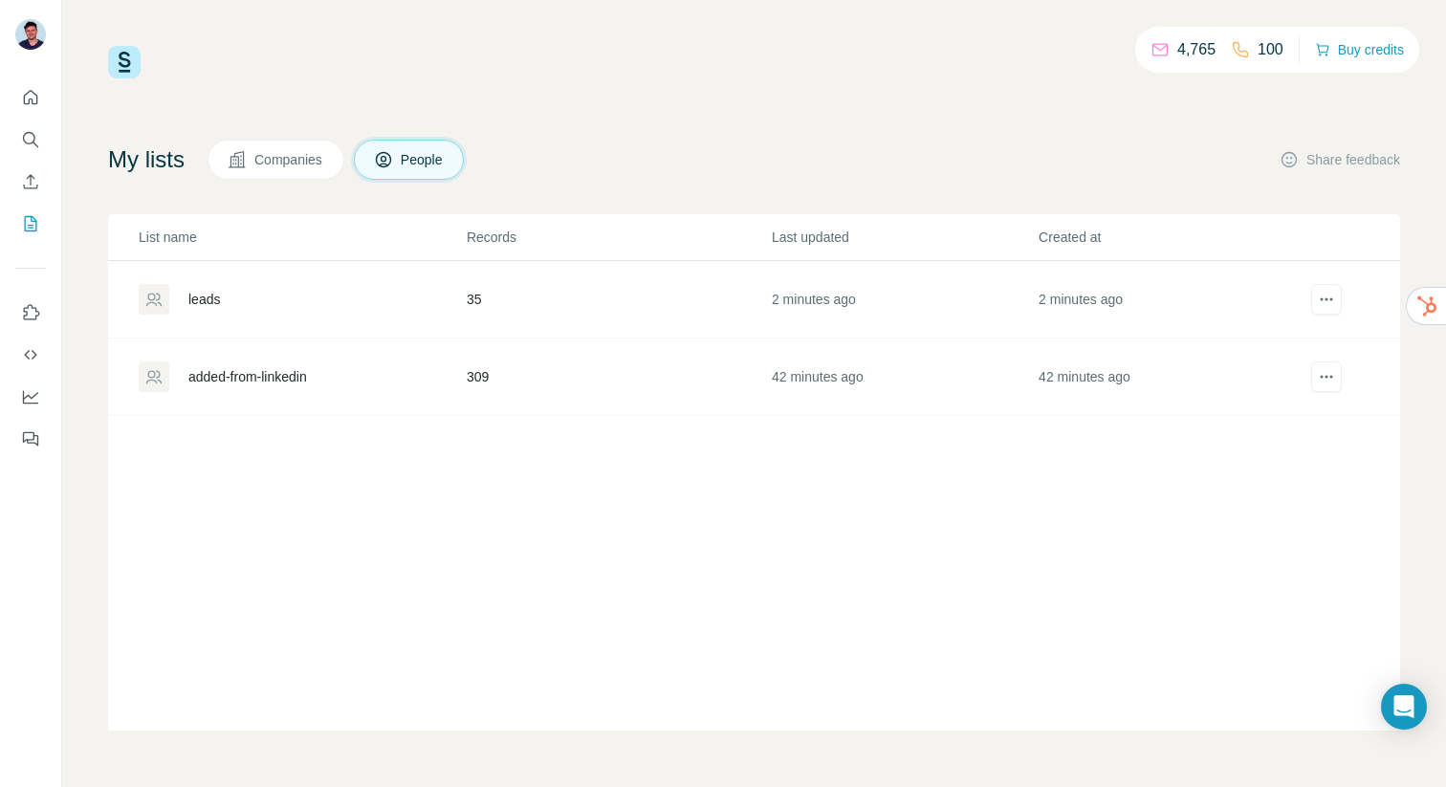
click at [229, 299] on div "leads" at bounding box center [302, 299] width 326 height 31
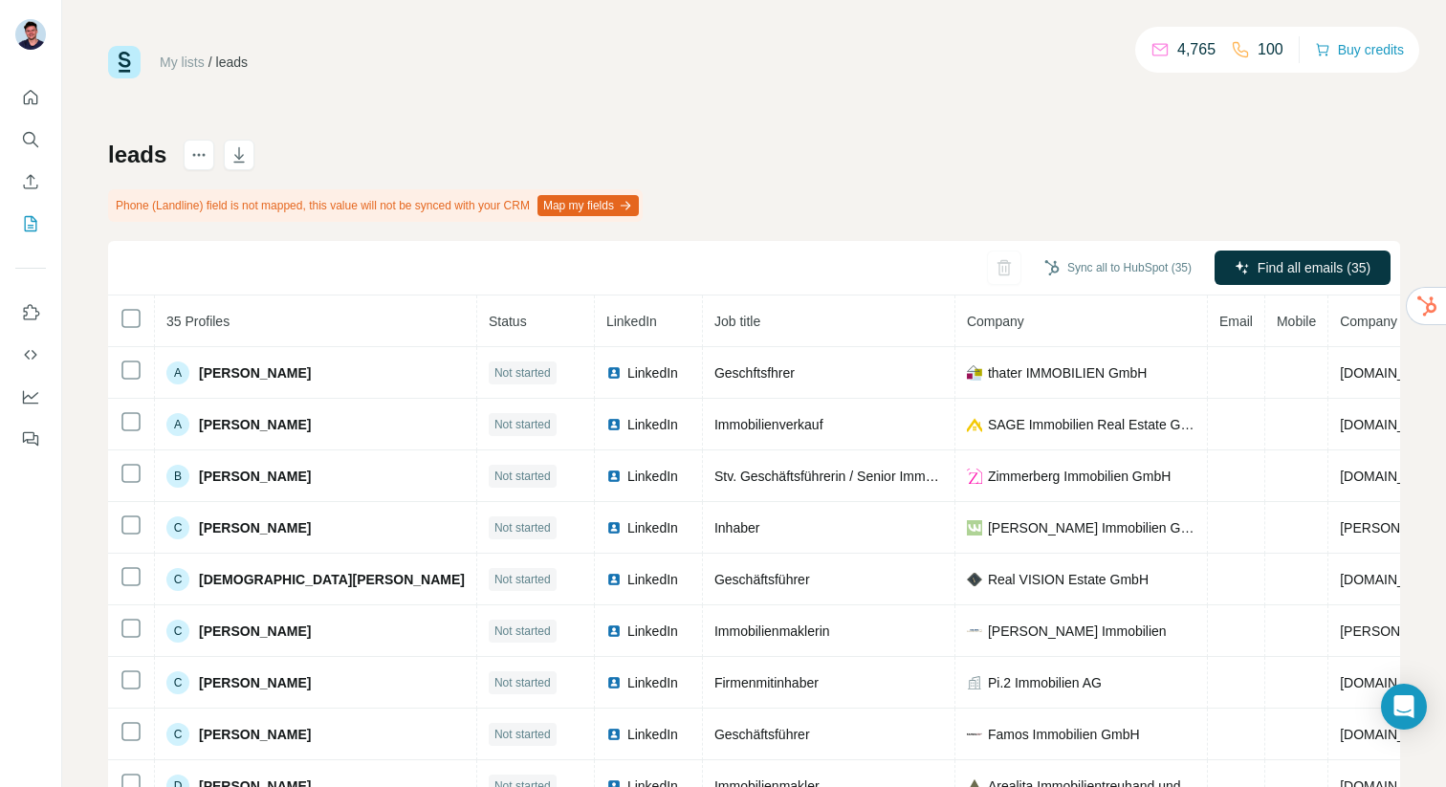
drag, startPoint x: 48, startPoint y: 180, endPoint x: 35, endPoint y: 174, distance: 13.7
click at [48, 180] on div at bounding box center [30, 262] width 61 height 387
click at [32, 174] on icon "Enrich CSV" at bounding box center [30, 181] width 19 height 19
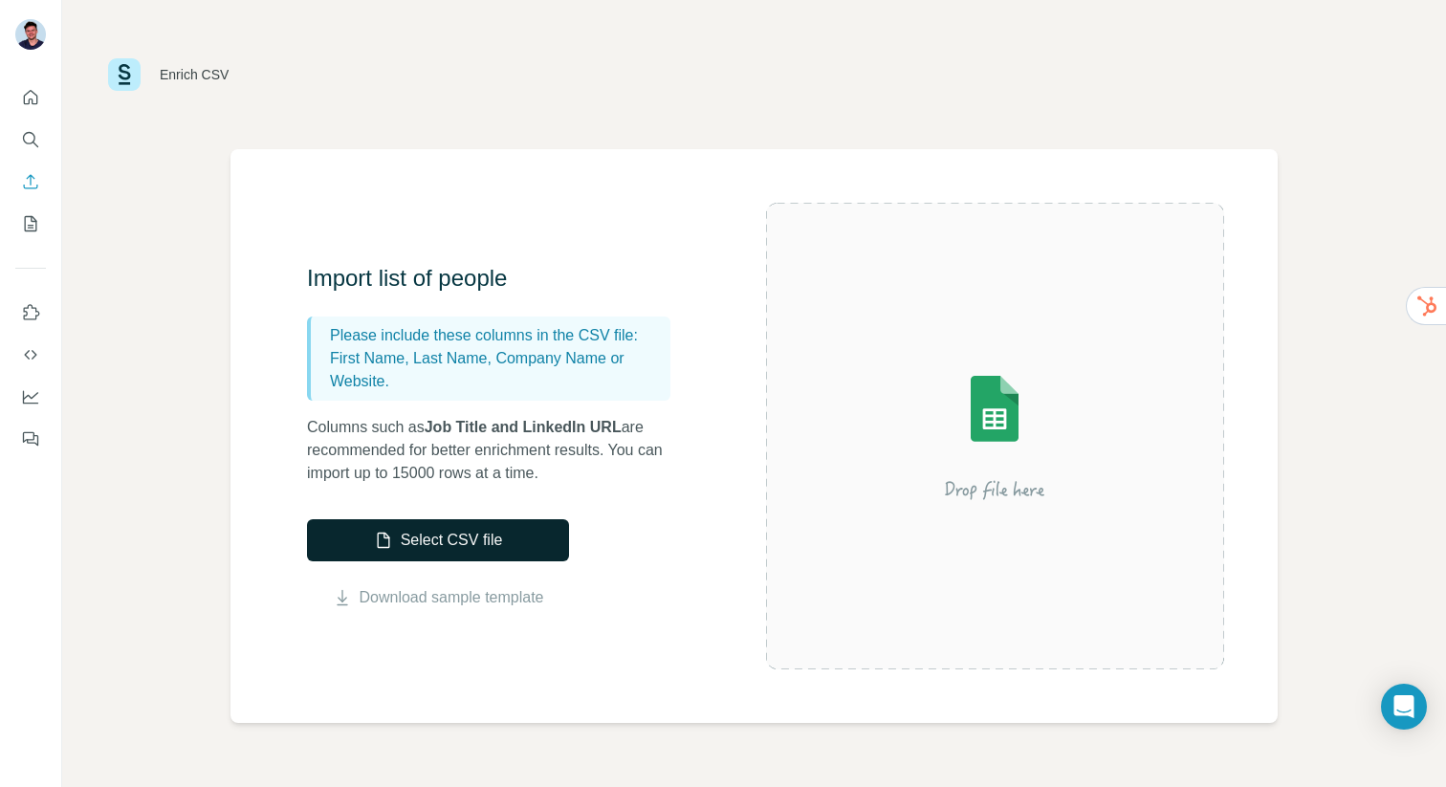
click at [477, 543] on button "Select CSV file" at bounding box center [438, 540] width 262 height 42
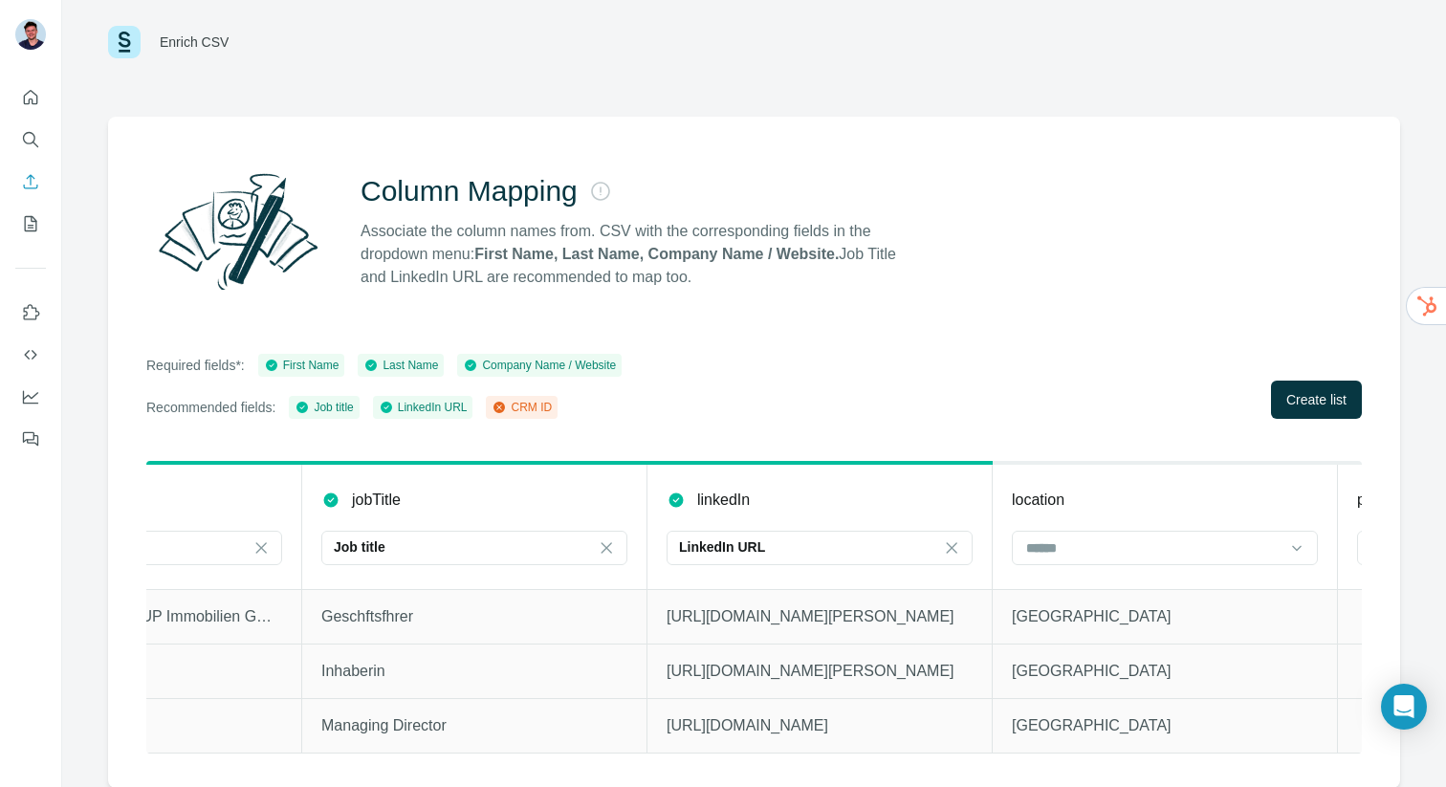
scroll to position [0, 4654]
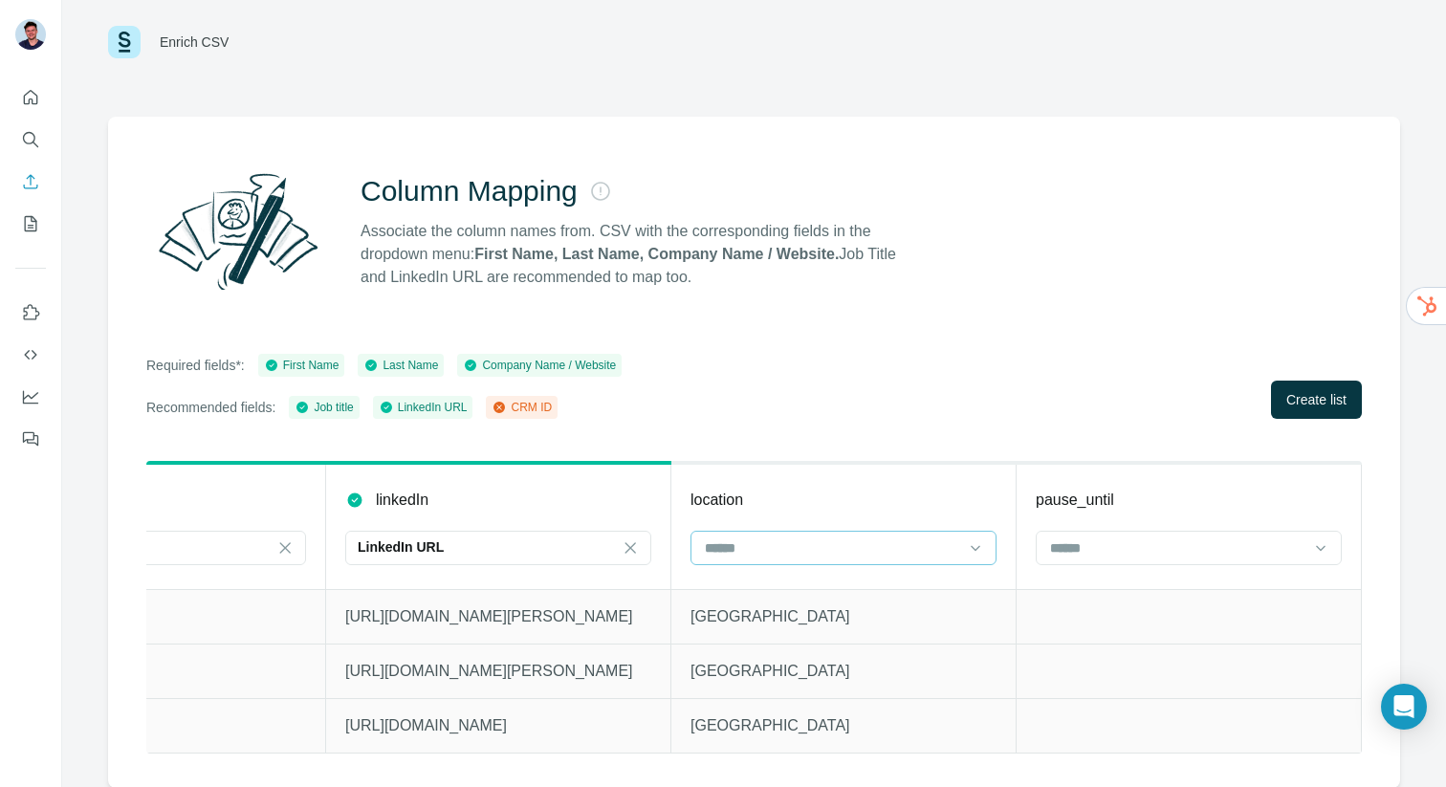
click at [823, 541] on input at bounding box center [832, 547] width 258 height 21
click at [809, 491] on div "location" at bounding box center [843, 500] width 306 height 23
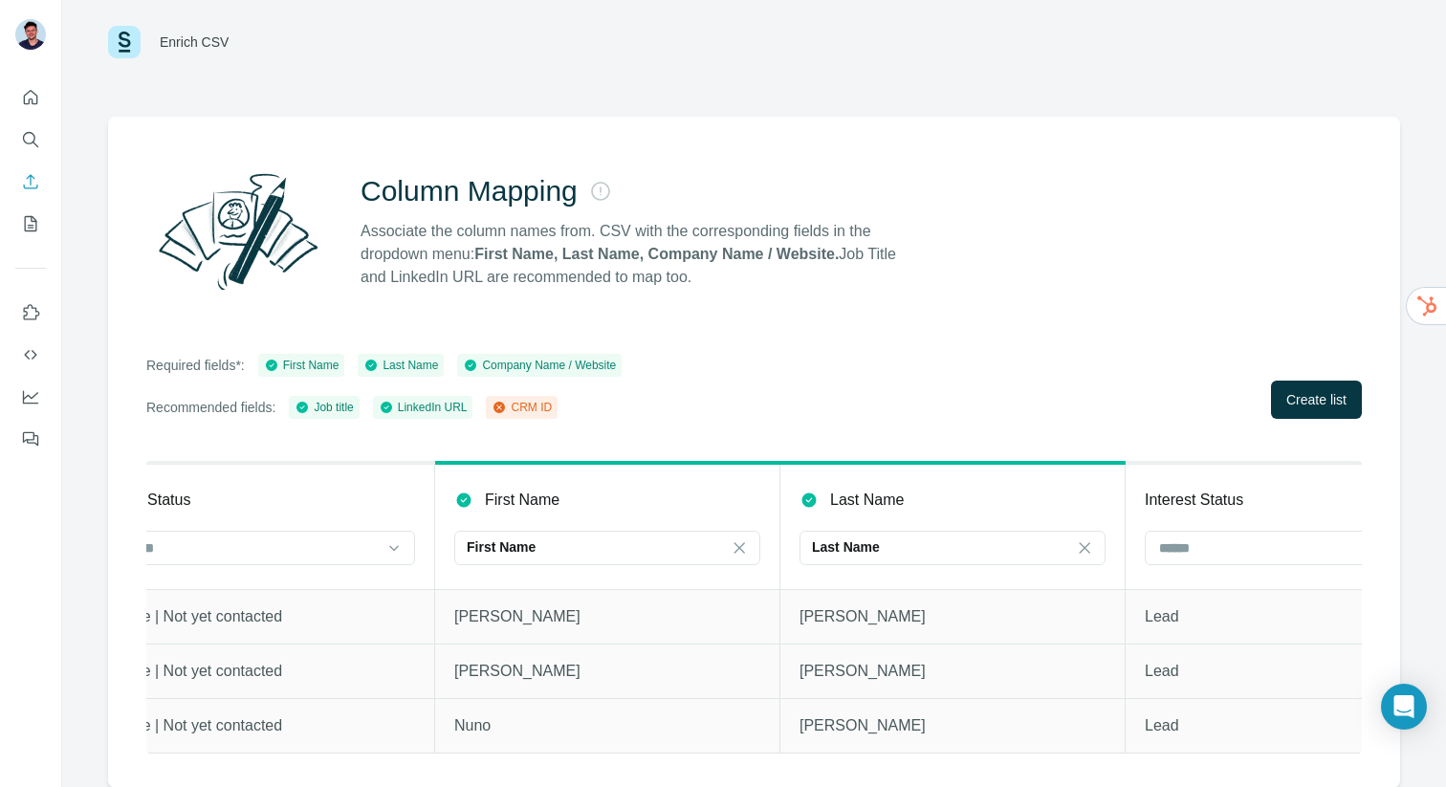
scroll to position [0, 0]
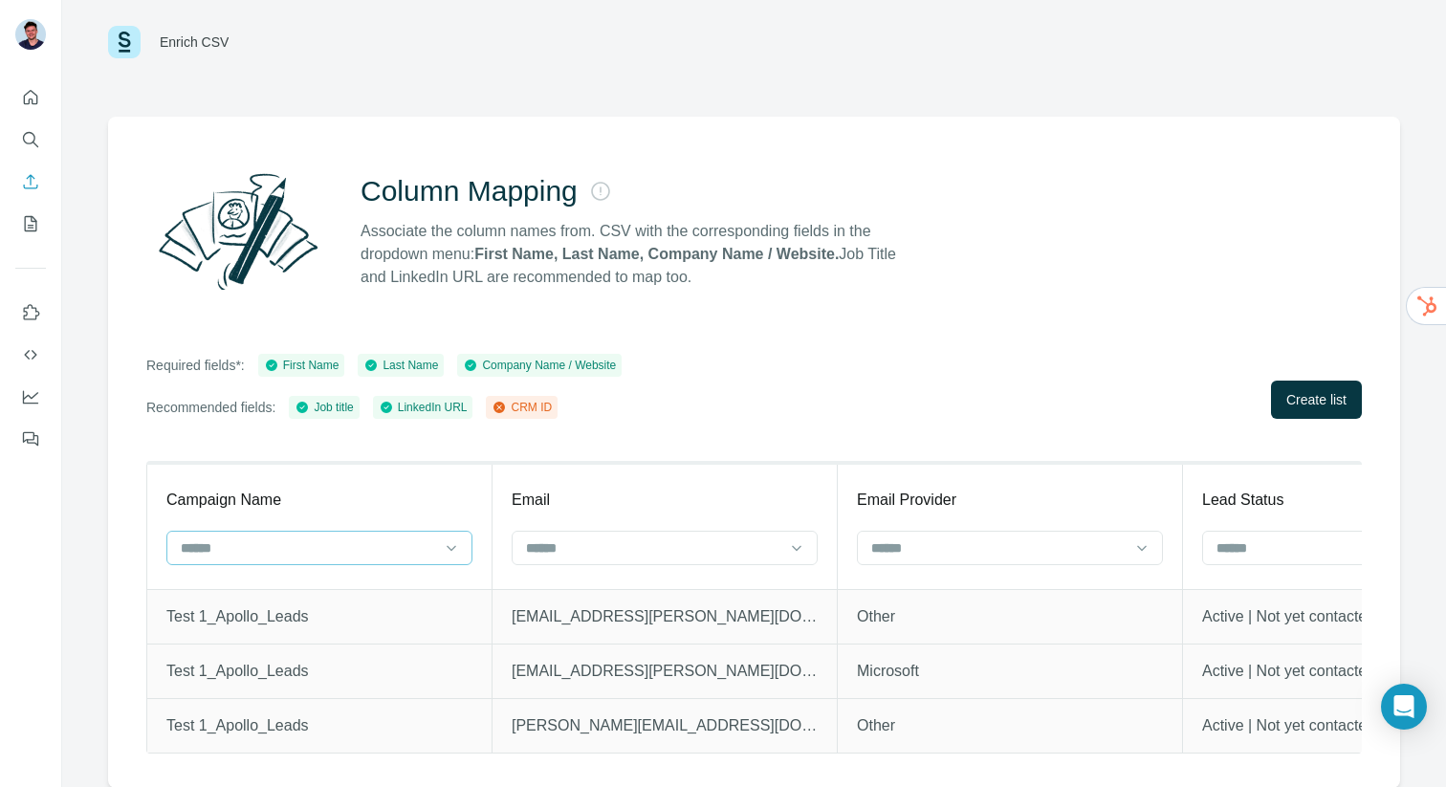
click at [426, 546] on input at bounding box center [308, 547] width 258 height 21
click at [410, 577] on div "CRM ID" at bounding box center [319, 590] width 296 height 34
click at [457, 542] on icon at bounding box center [451, 547] width 19 height 19
click at [739, 509] on div "Email" at bounding box center [665, 500] width 306 height 23
click at [715, 552] on input at bounding box center [653, 547] width 258 height 21
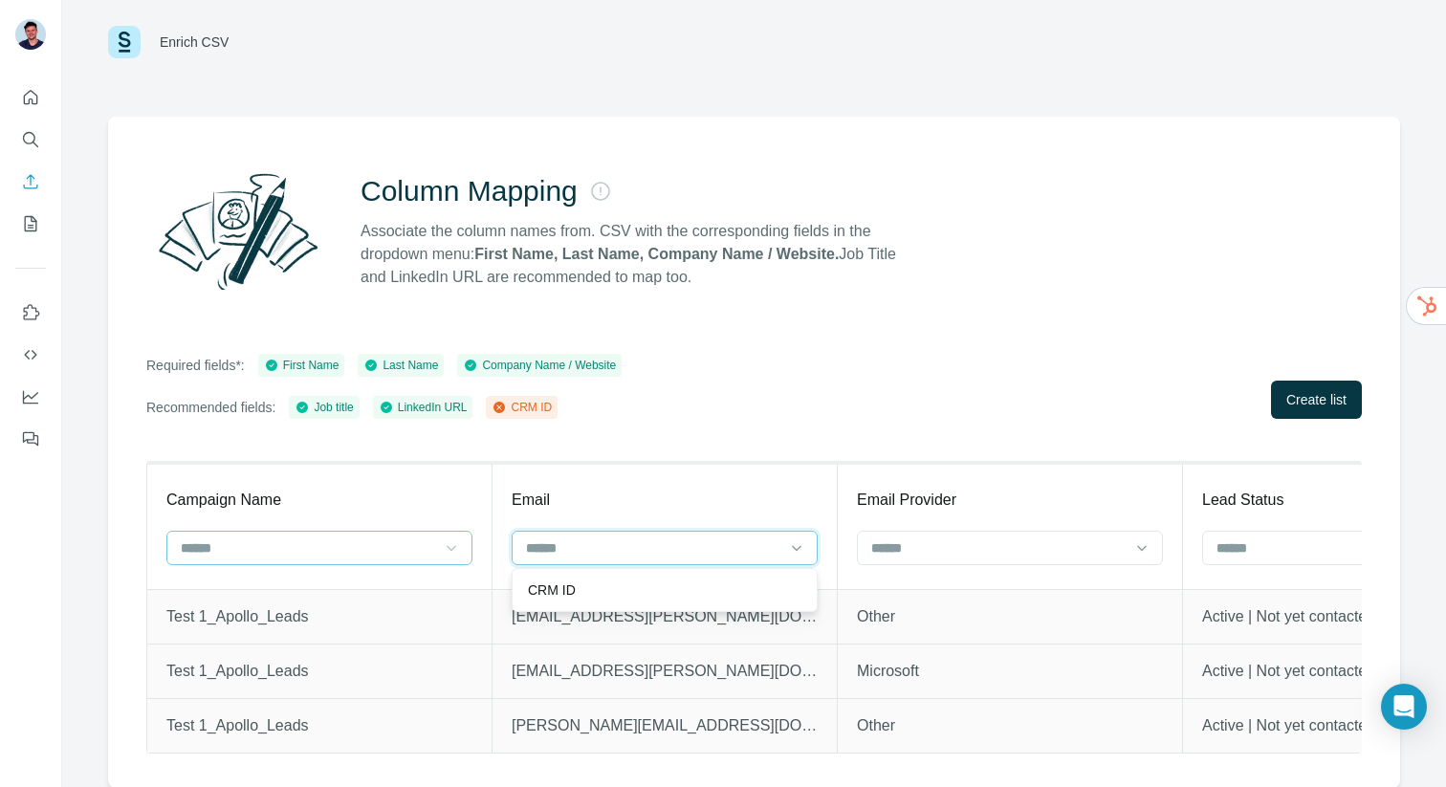
click at [715, 548] on input at bounding box center [653, 547] width 258 height 21
click at [1331, 402] on span "Create list" at bounding box center [1316, 399] width 60 height 19
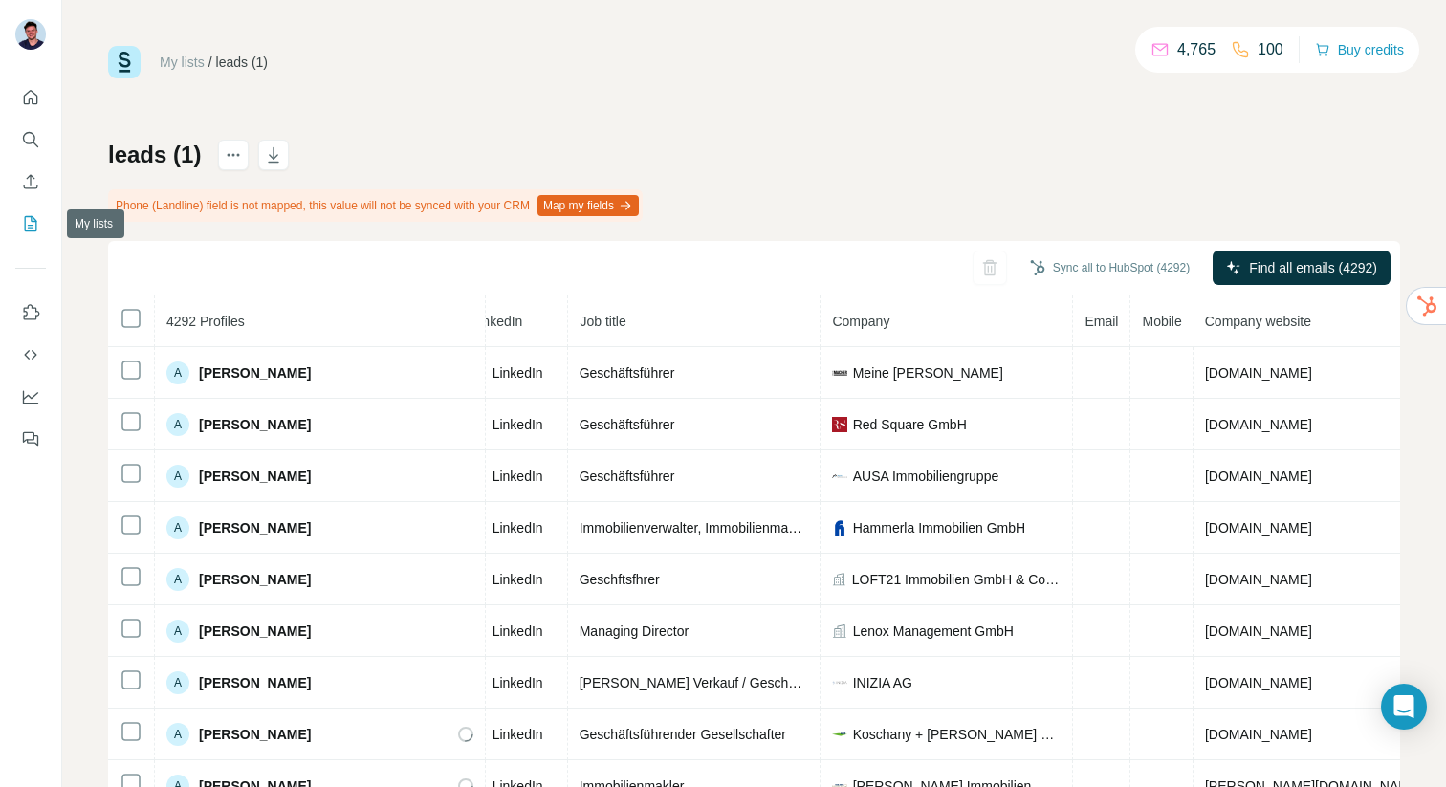
click at [34, 218] on icon "My lists" at bounding box center [31, 223] width 12 height 15
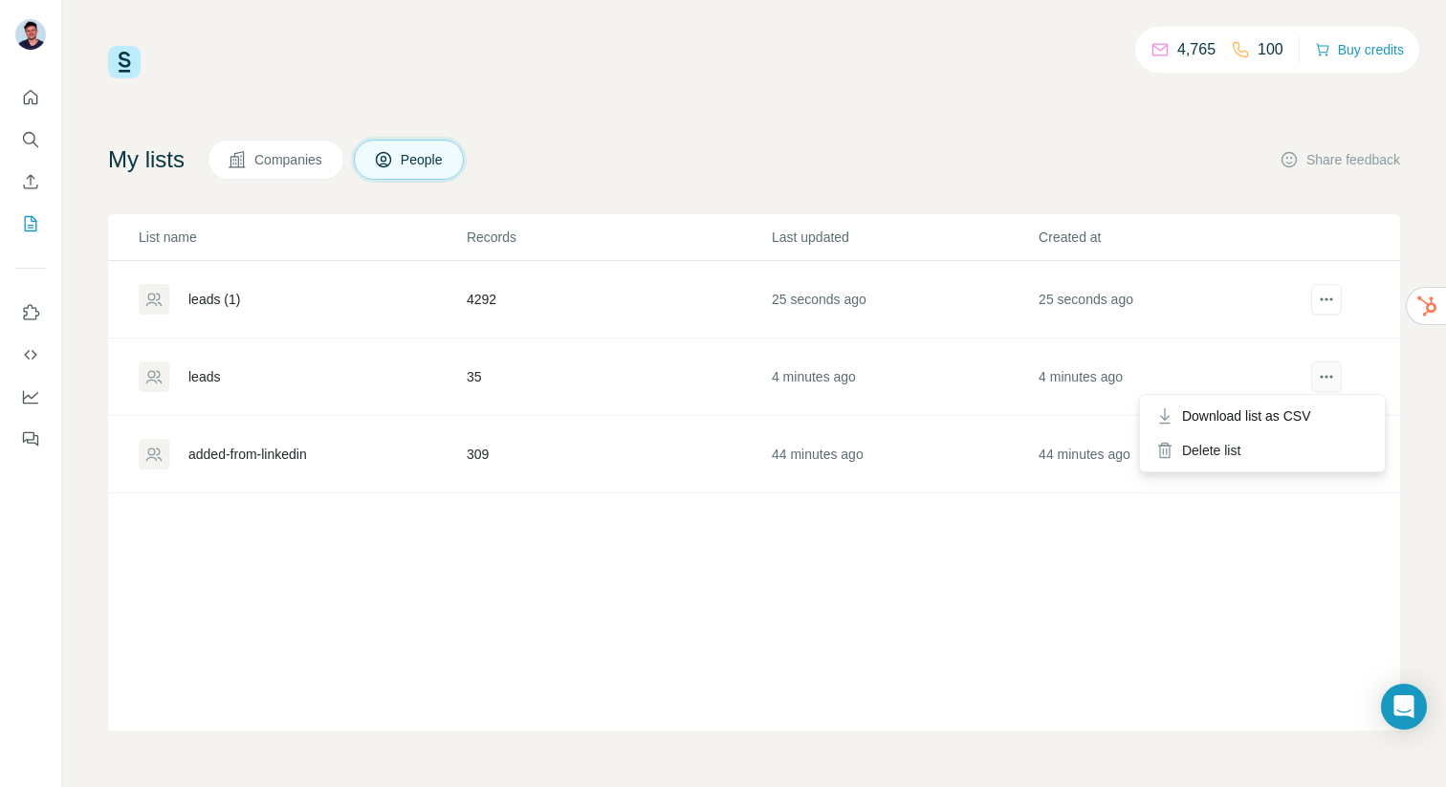
click at [1336, 382] on button "actions" at bounding box center [1326, 376] width 31 height 31
click at [1291, 449] on div "Delete list" at bounding box center [1262, 450] width 237 height 34
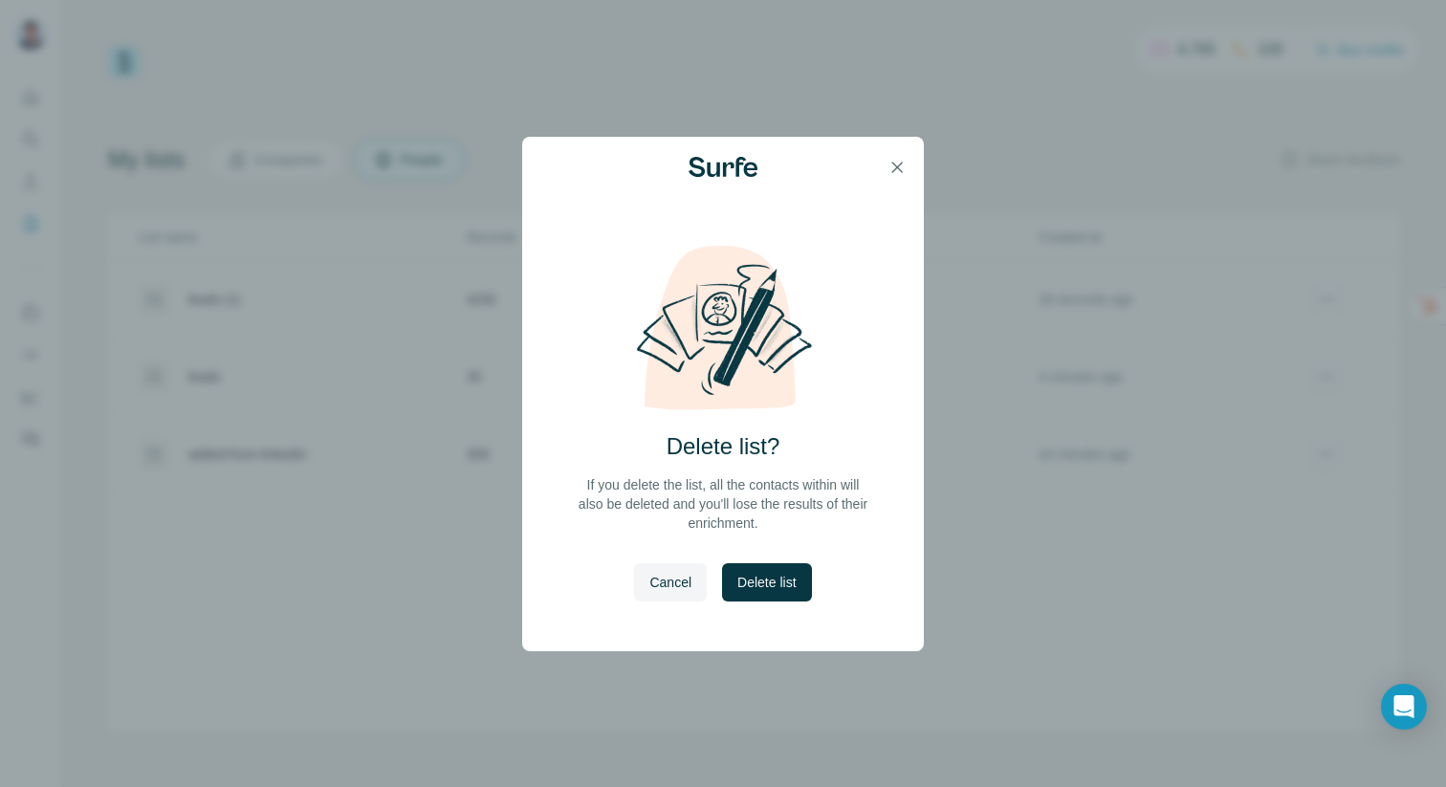
click at [753, 581] on span "Delete list" at bounding box center [766, 582] width 58 height 19
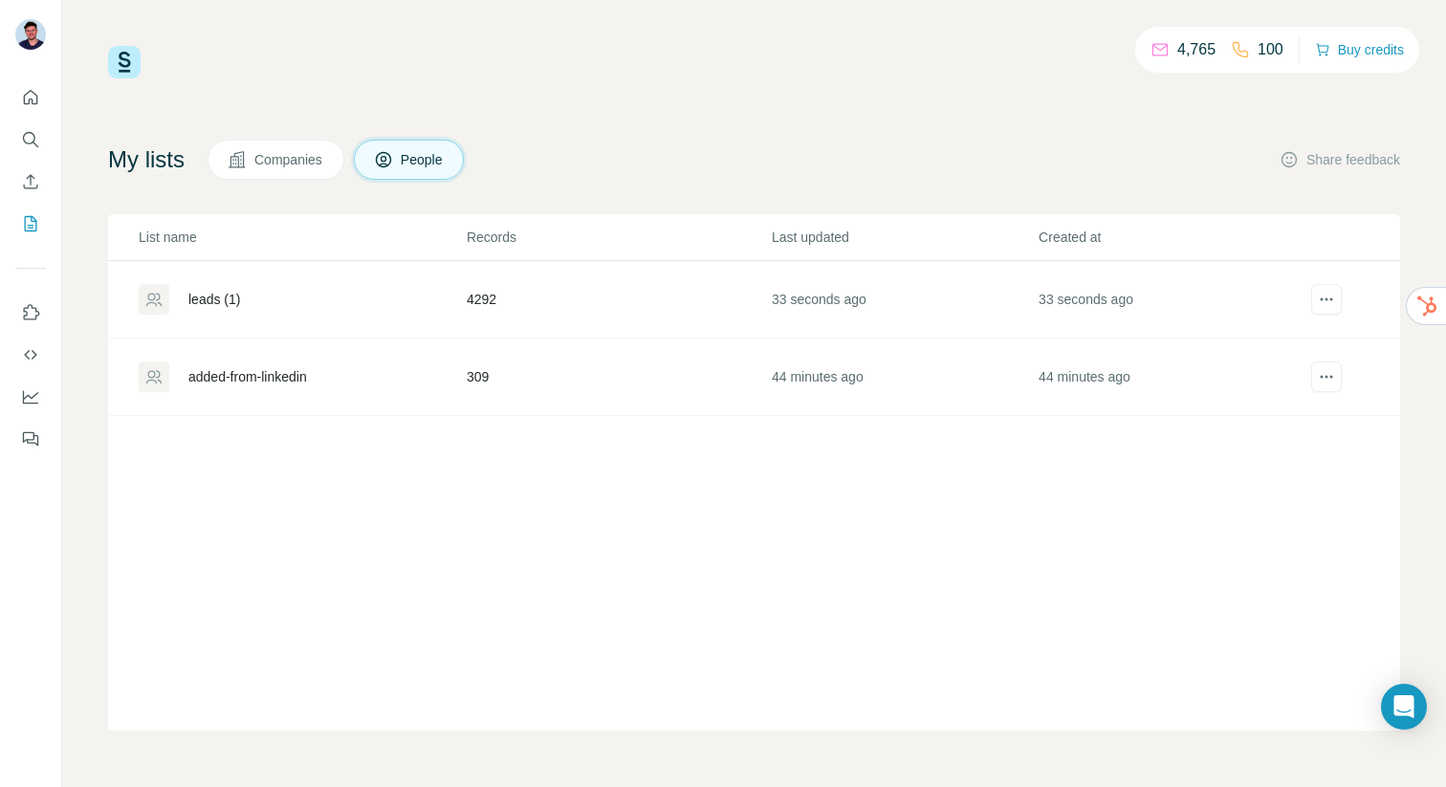
click at [234, 460] on div "List name Records Last updated Created at leads (1) 4292 33 seconds ago 33 seco…" at bounding box center [754, 472] width 1292 height 516
click at [289, 374] on div "added-from-linkedin" at bounding box center [247, 376] width 119 height 19
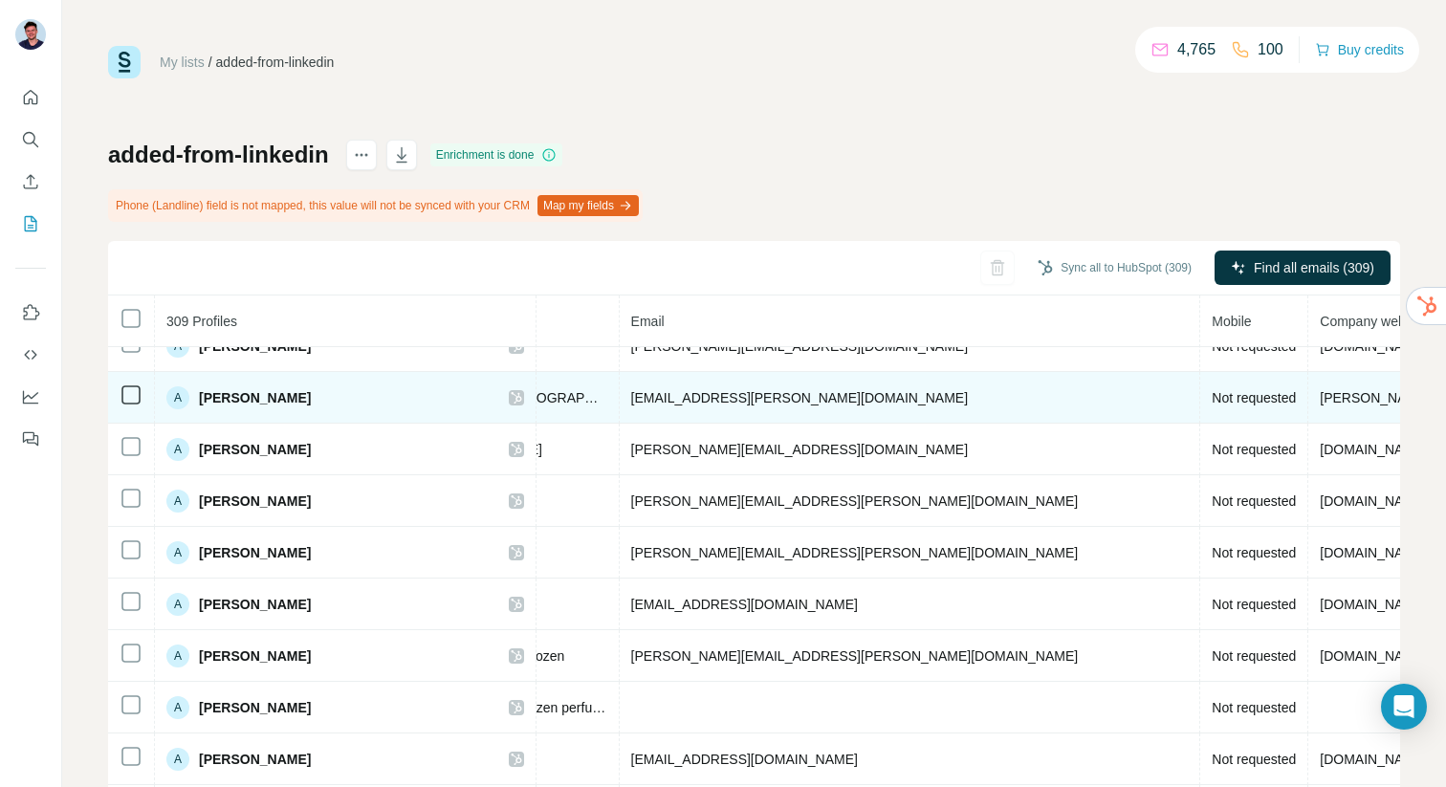
scroll to position [0, 647]
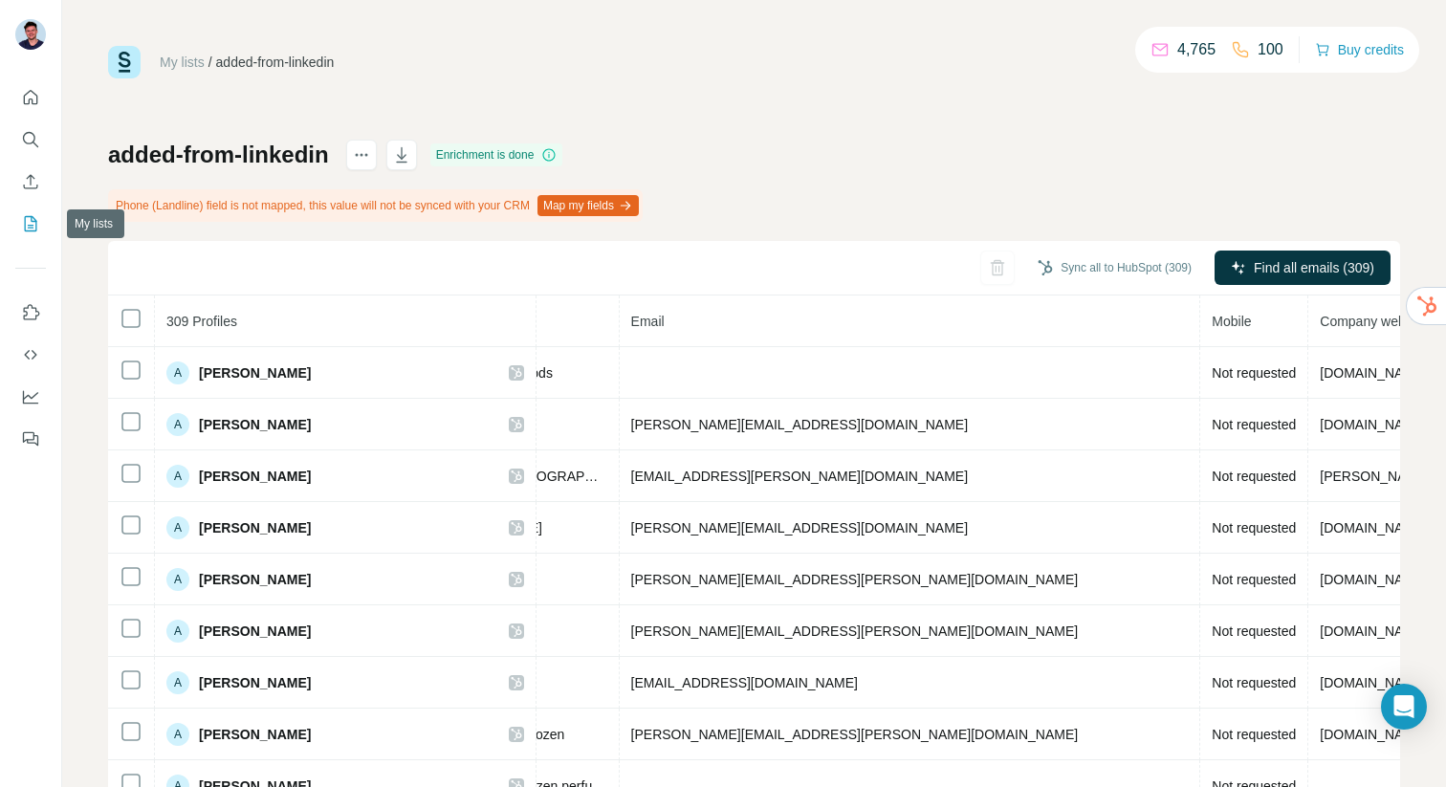
click at [32, 224] on icon "My lists" at bounding box center [30, 223] width 19 height 19
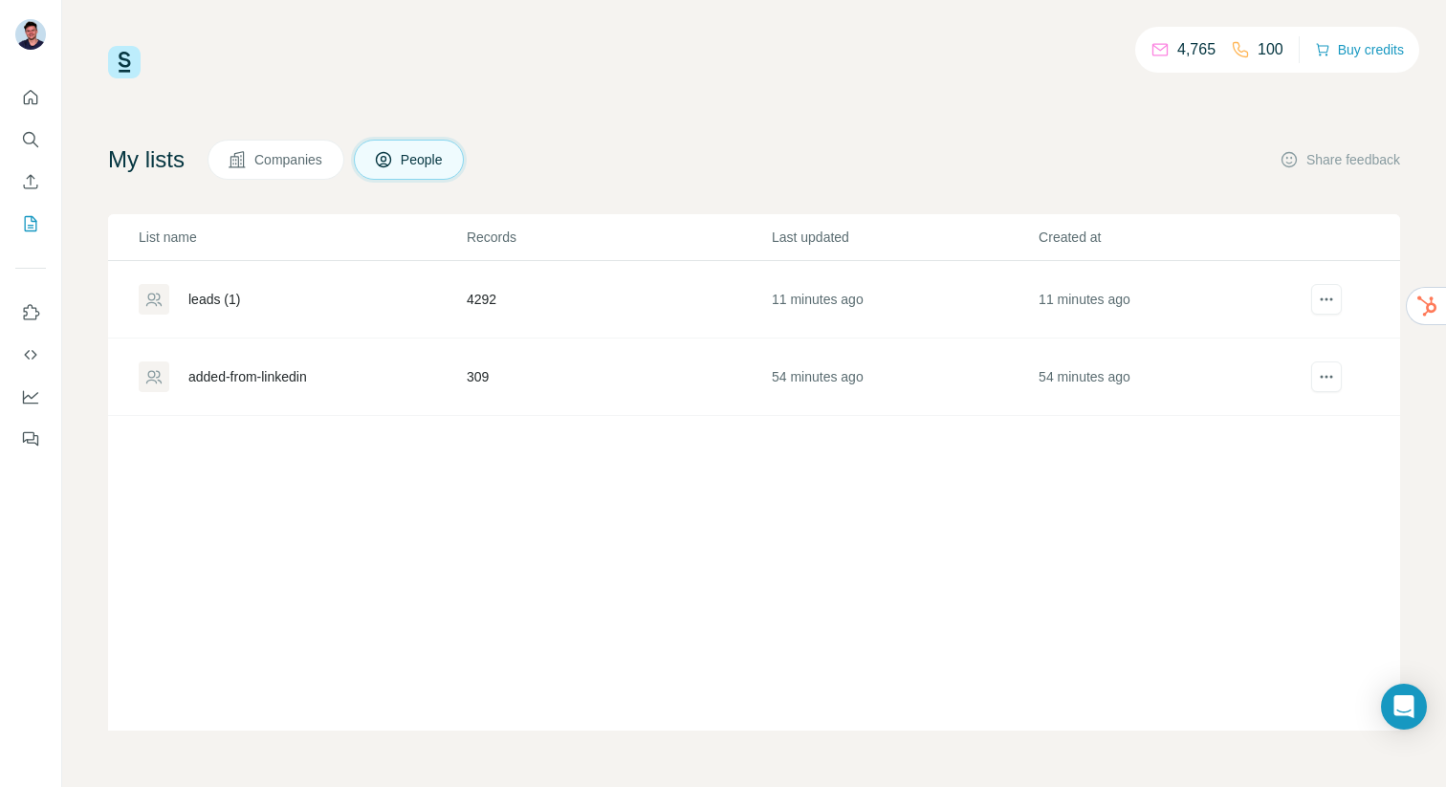
click at [276, 378] on div "added-from-linkedin" at bounding box center [247, 376] width 119 height 19
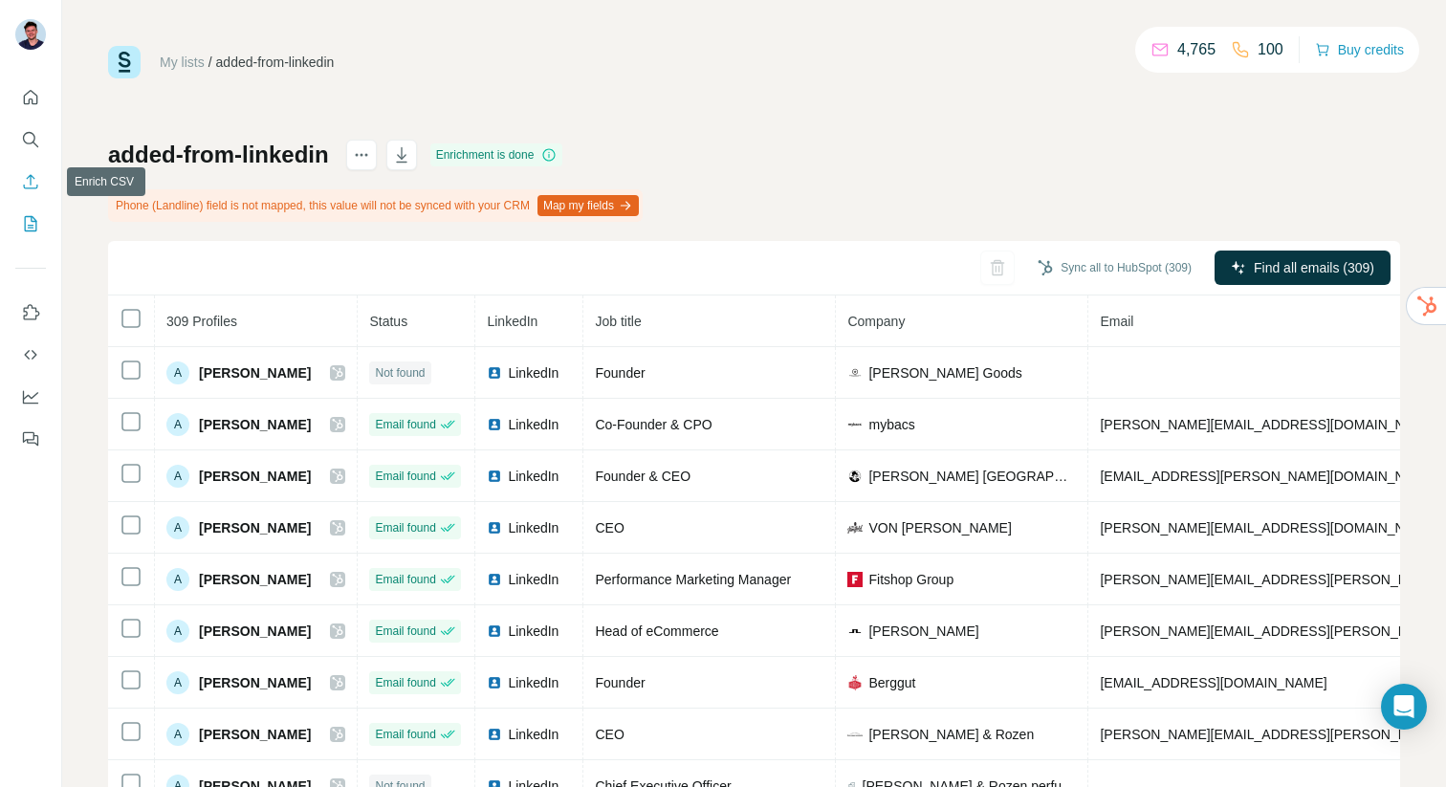
click at [30, 183] on icon "Enrich CSV" at bounding box center [31, 181] width 14 height 14
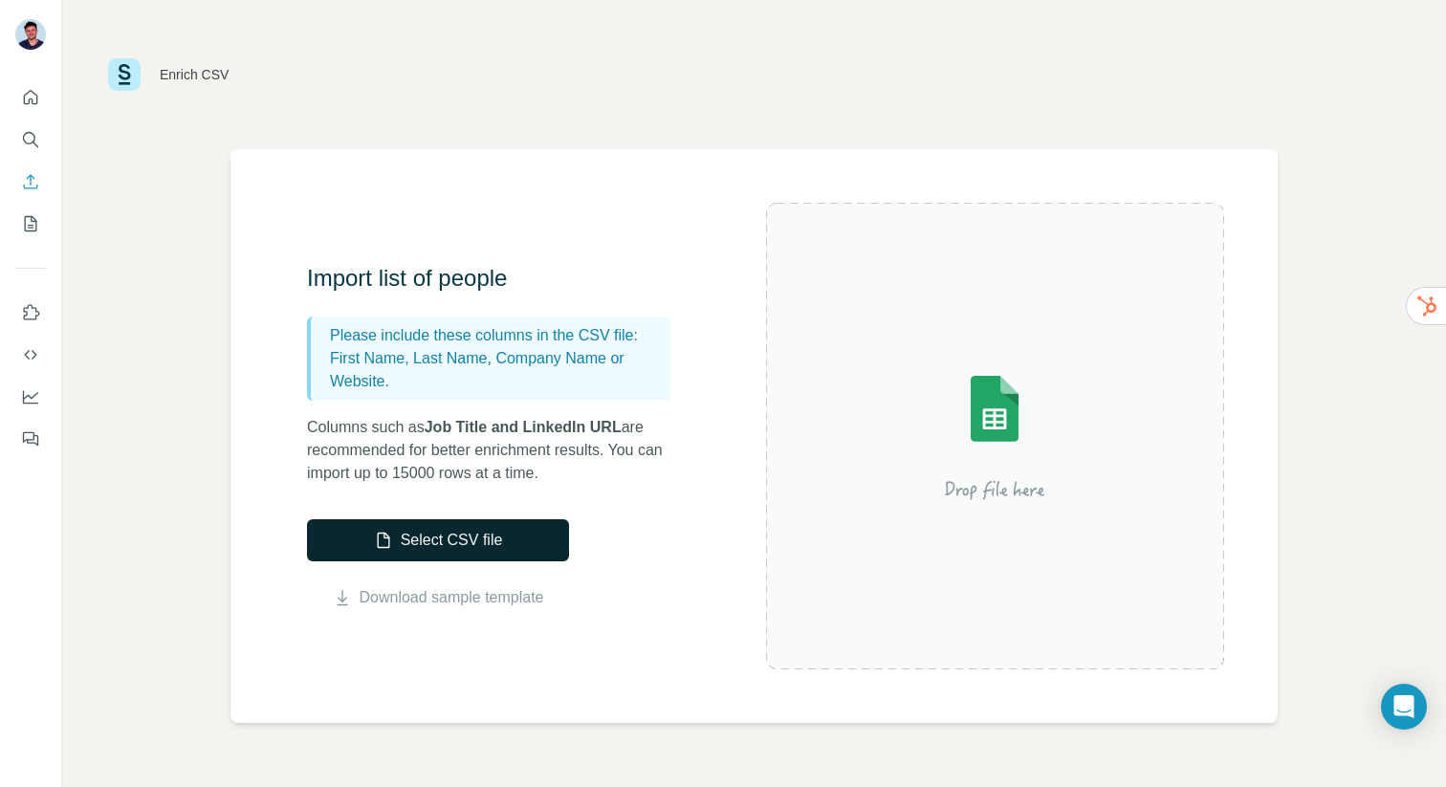
click at [465, 543] on button "Select CSV file" at bounding box center [438, 540] width 262 height 42
click at [30, 221] on icon "My lists" at bounding box center [30, 223] width 19 height 19
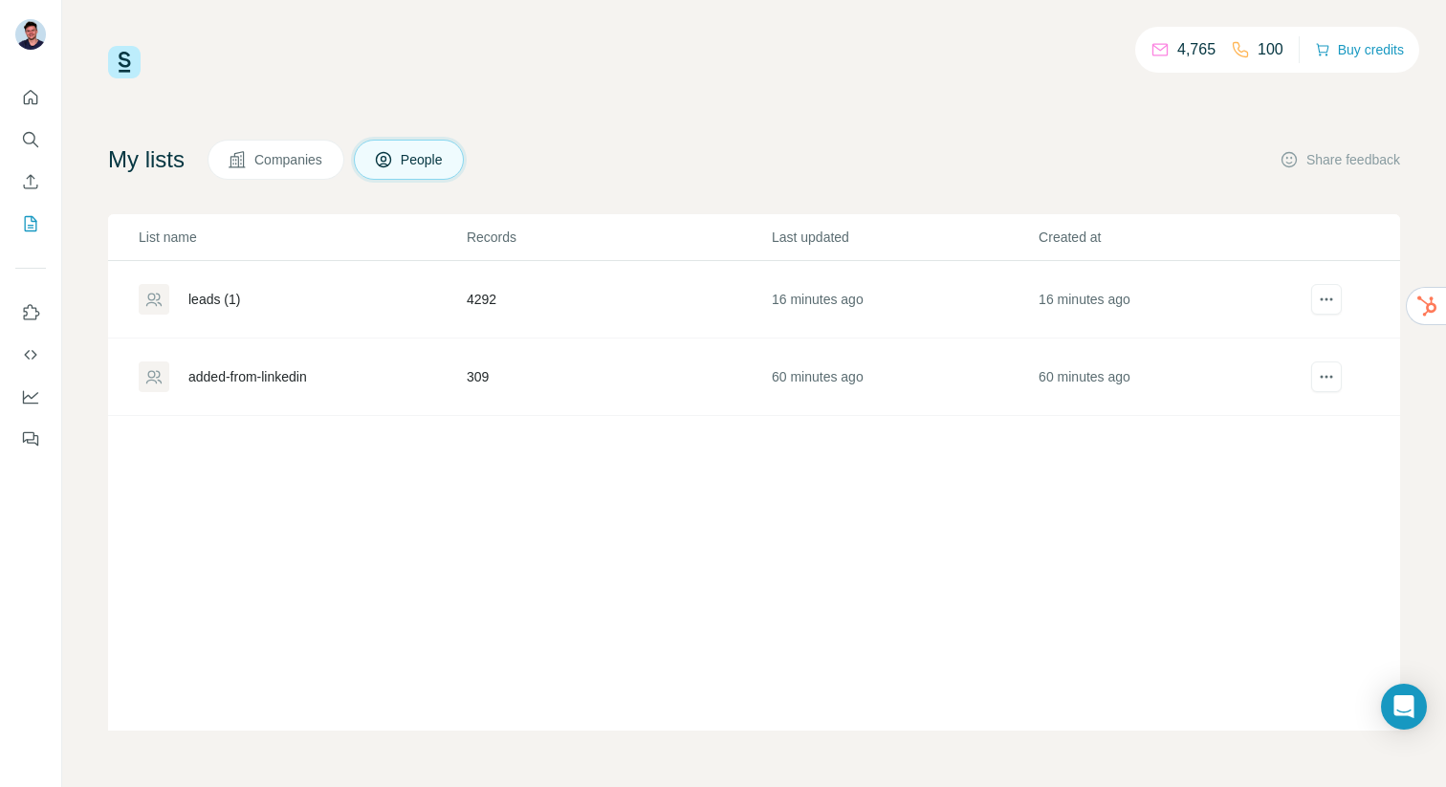
click at [193, 297] on div "leads (1)" at bounding box center [214, 299] width 52 height 19
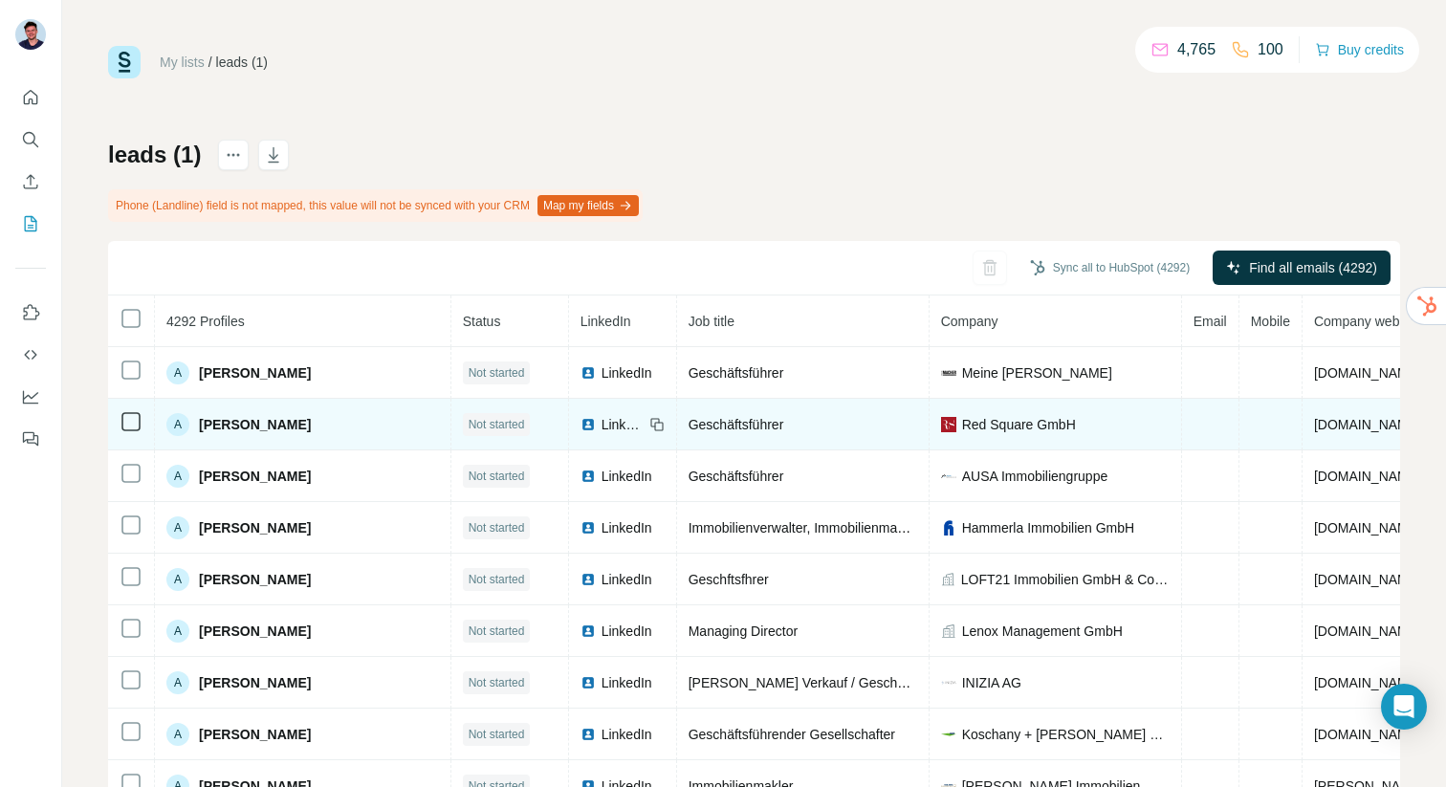
scroll to position [0, 162]
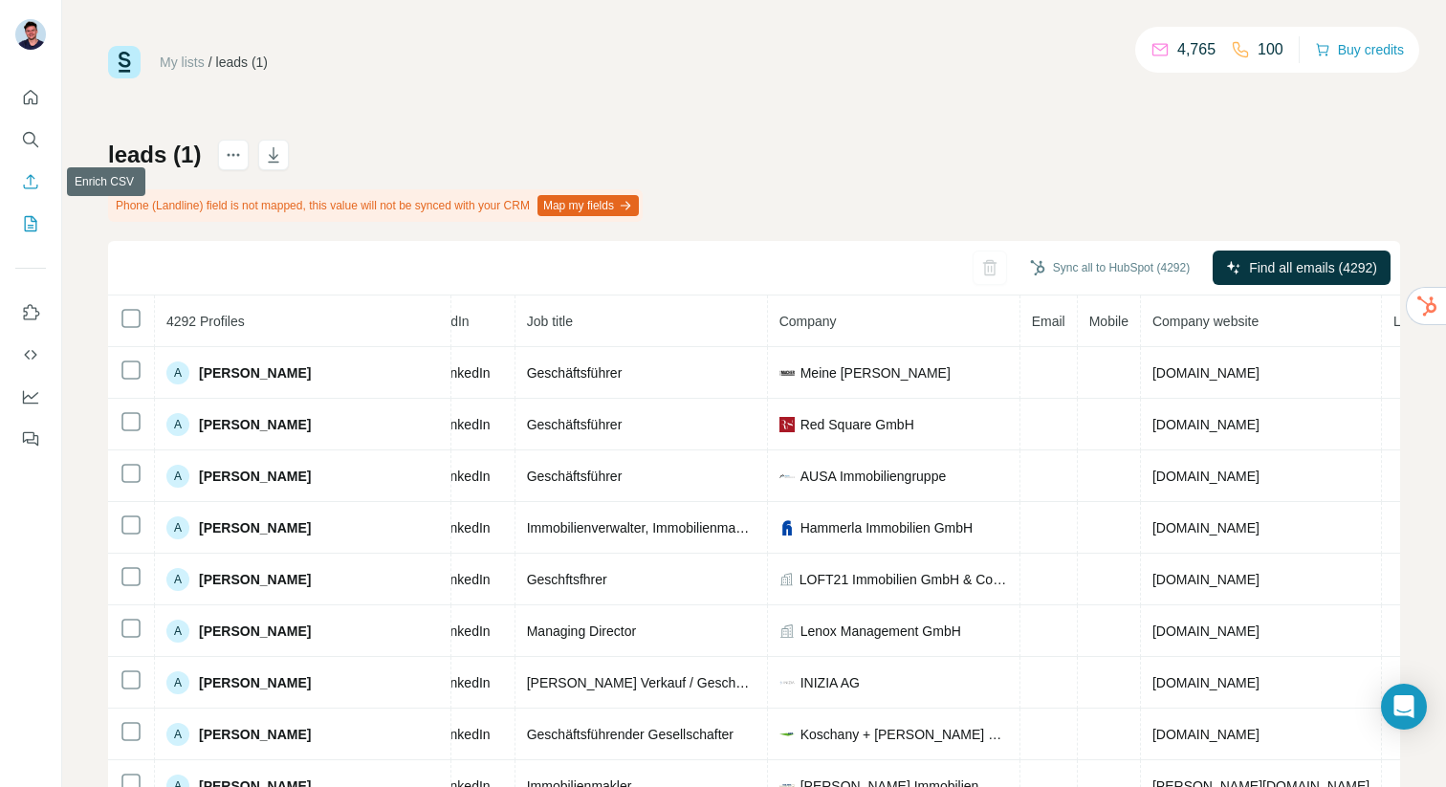
click at [28, 186] on icon "Enrich CSV" at bounding box center [30, 181] width 19 height 19
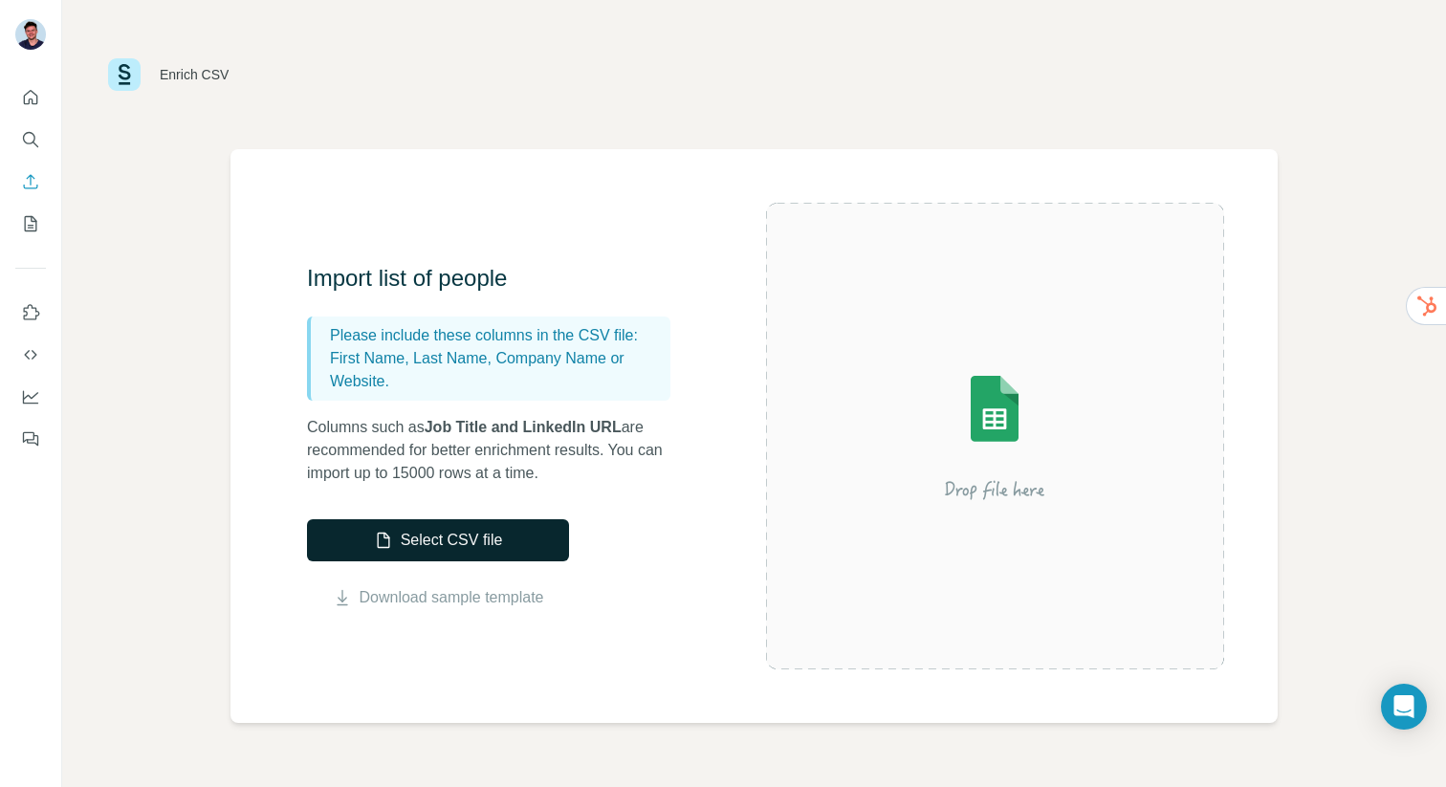
click at [415, 545] on button "Select CSV file" at bounding box center [438, 540] width 262 height 42
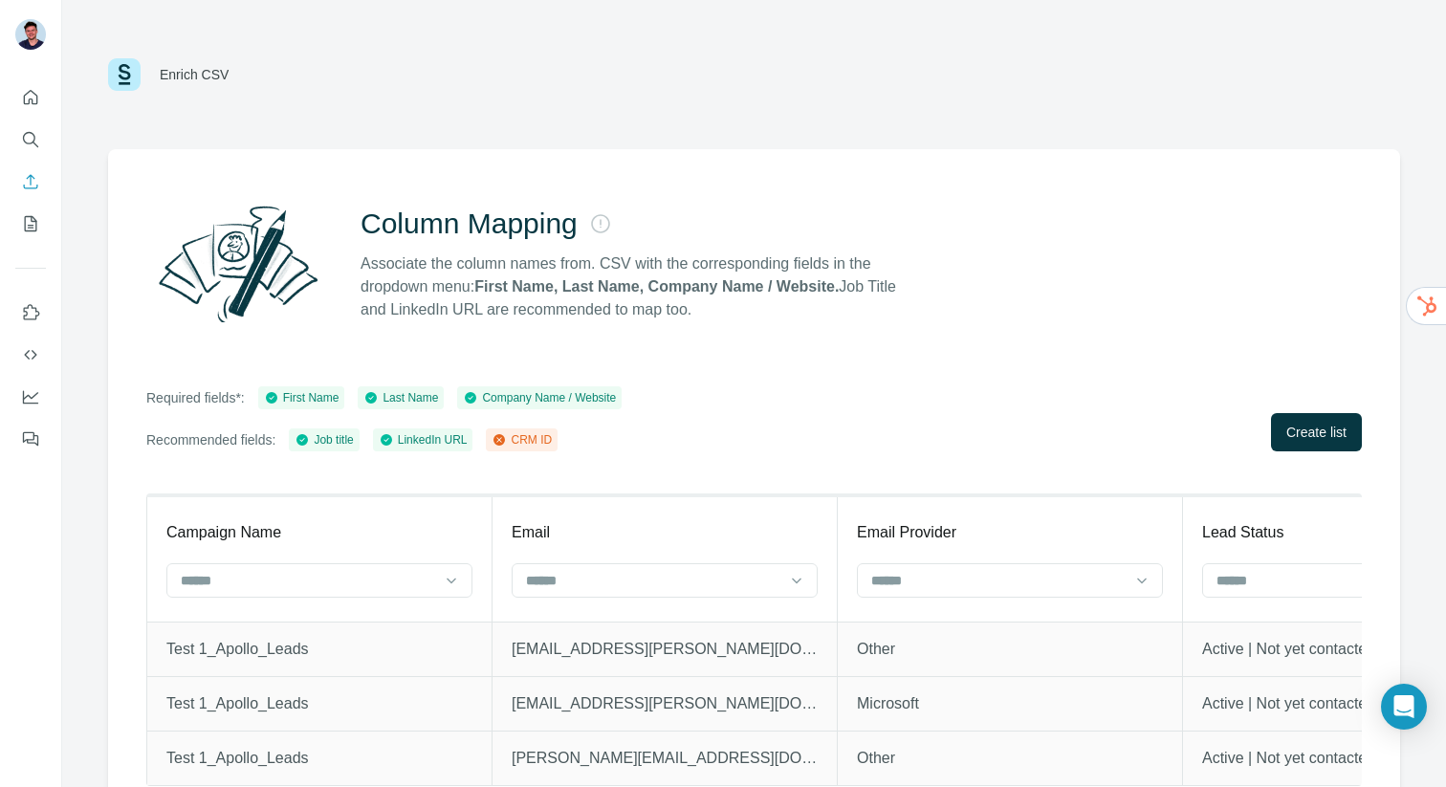
scroll to position [33, 0]
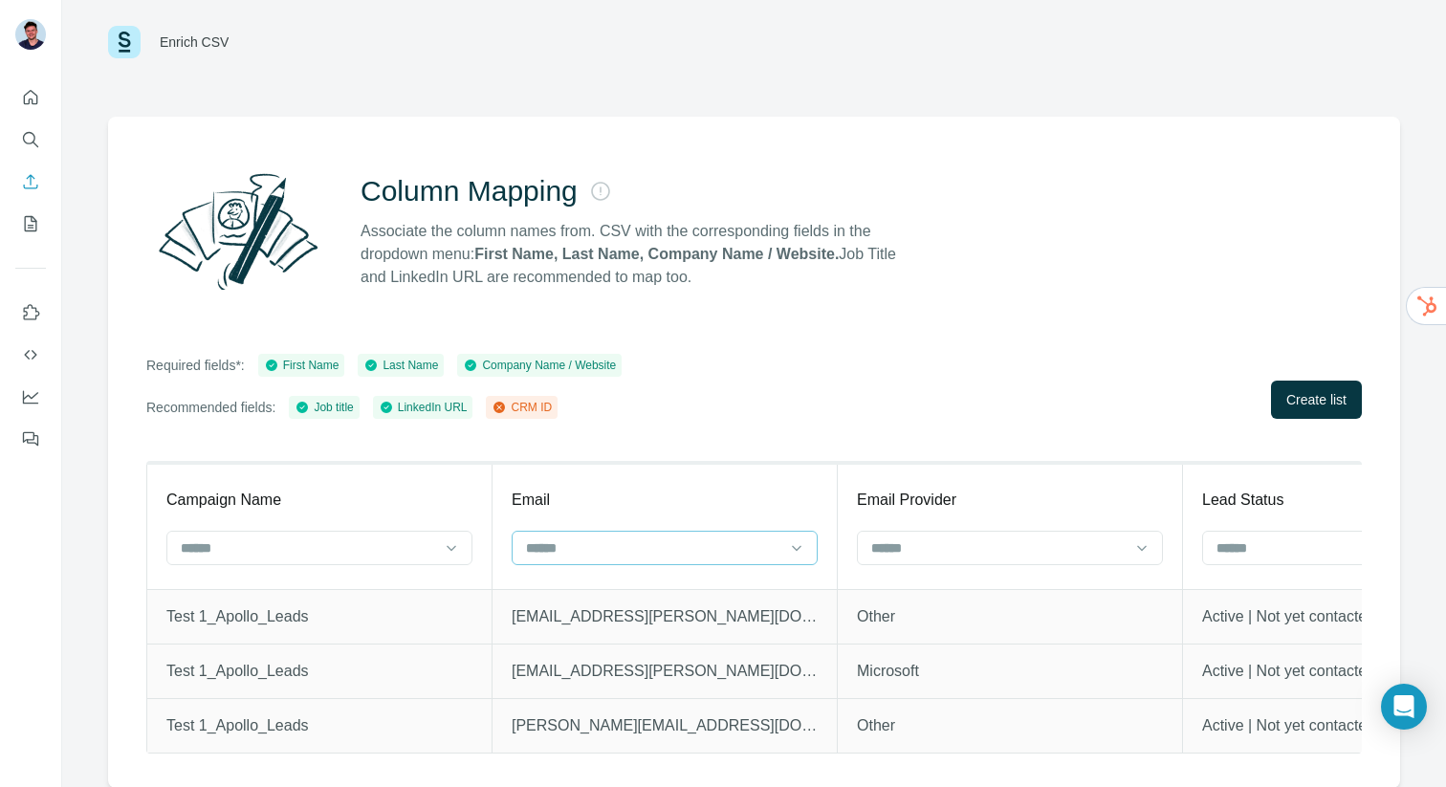
click at [702, 551] on input at bounding box center [653, 547] width 258 height 21
click at [667, 585] on div "CRM ID" at bounding box center [664, 589] width 273 height 19
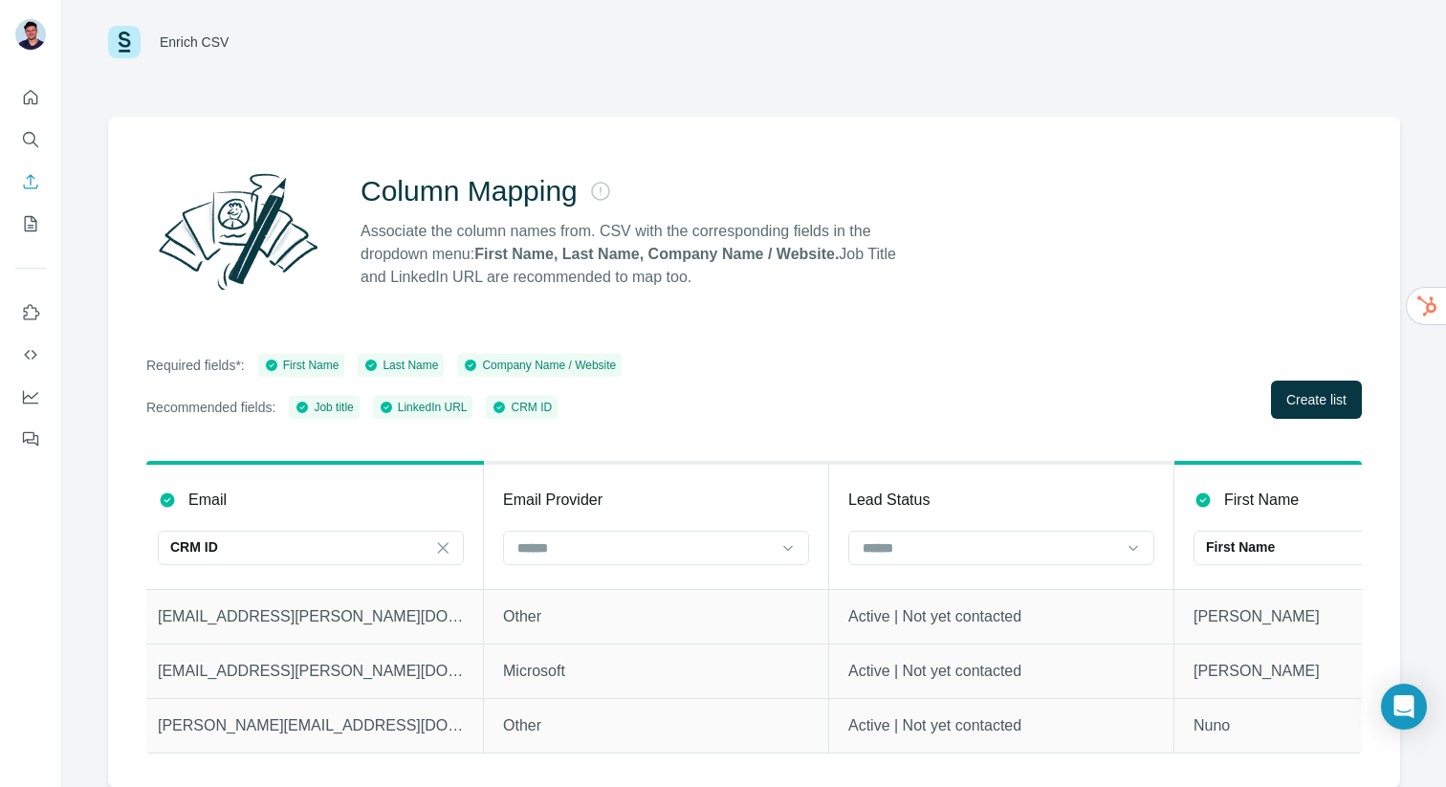
scroll to position [0, 0]
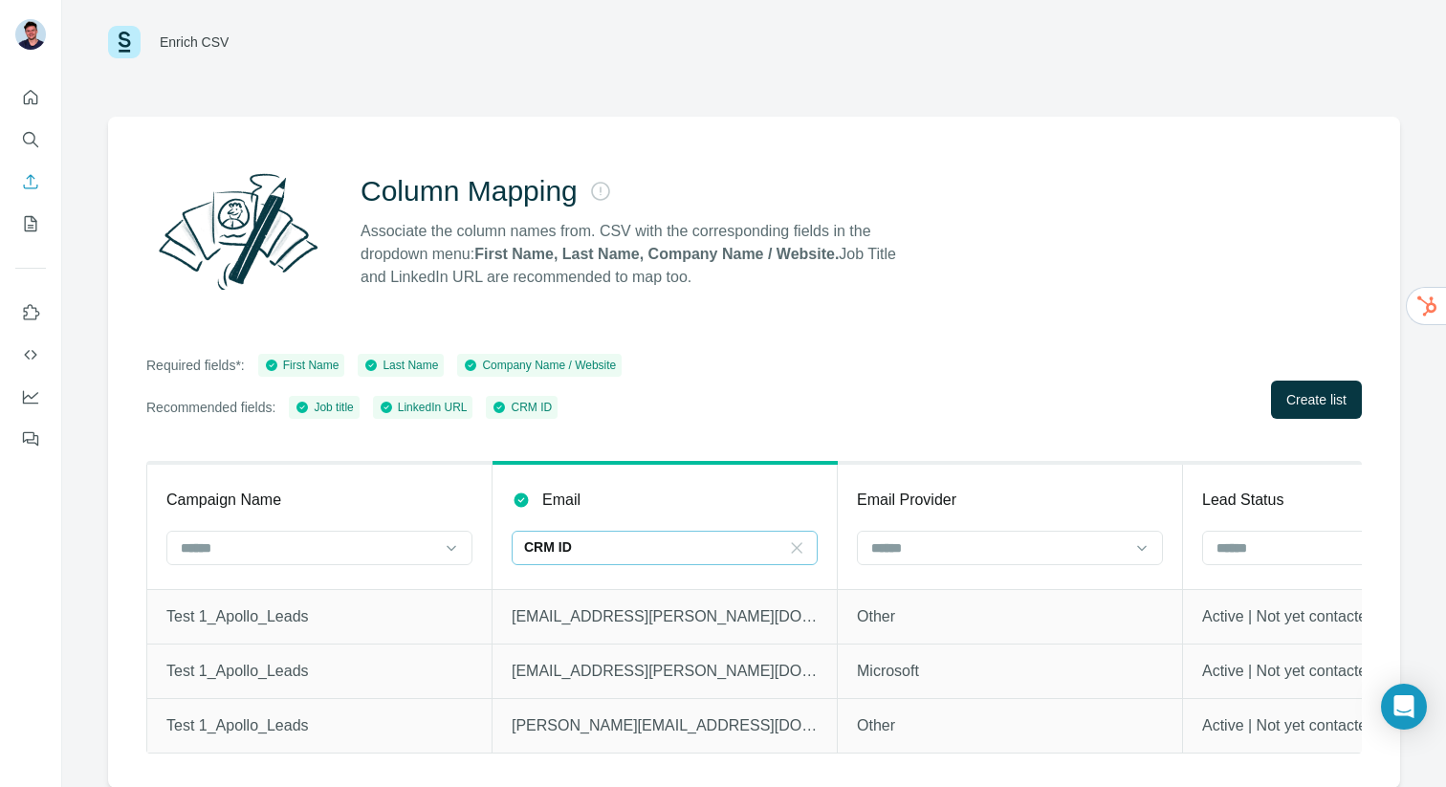
click at [797, 556] on icon at bounding box center [796, 547] width 19 height 19
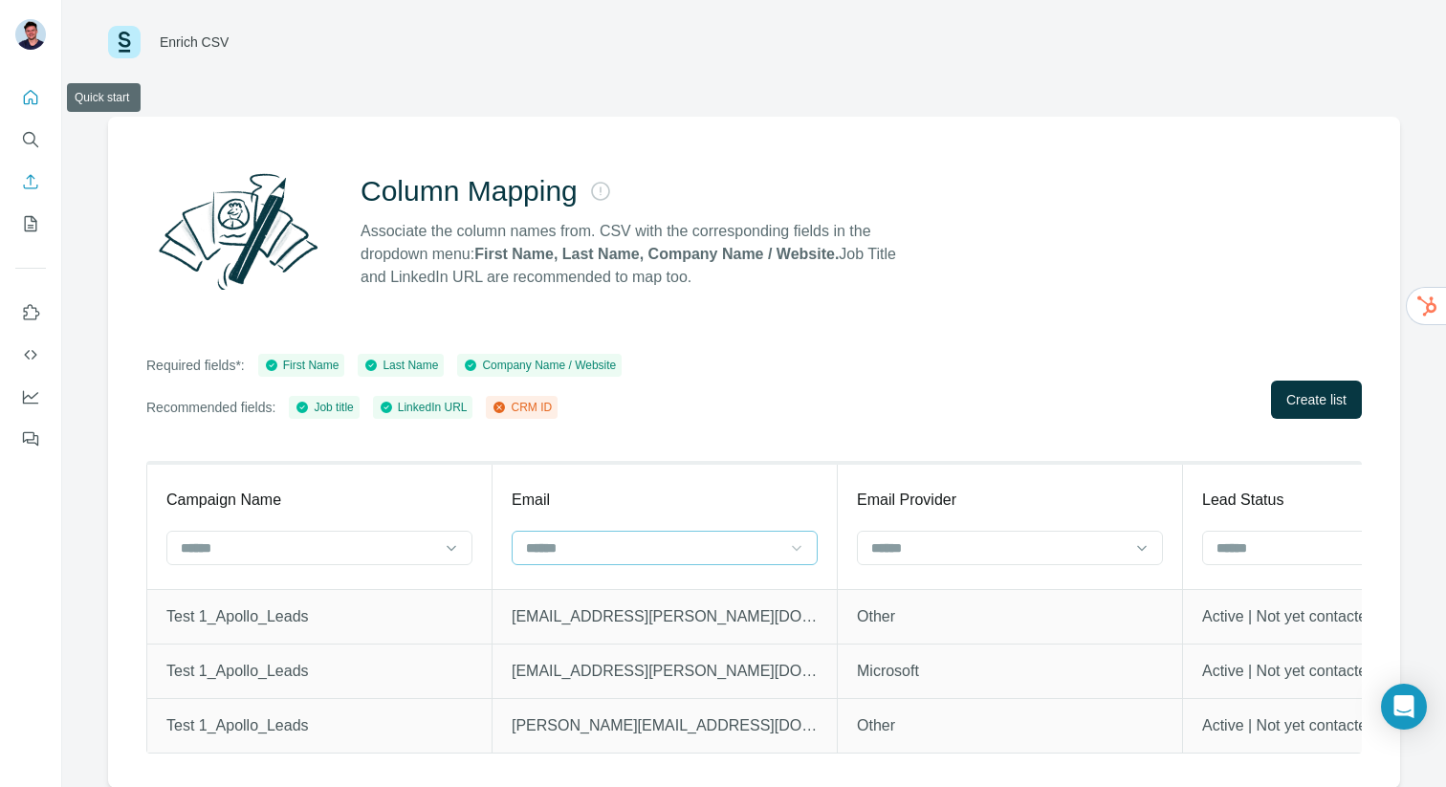
click at [26, 91] on icon "Quick start" at bounding box center [30, 97] width 19 height 19
